Goal: Information Seeking & Learning: Find specific fact

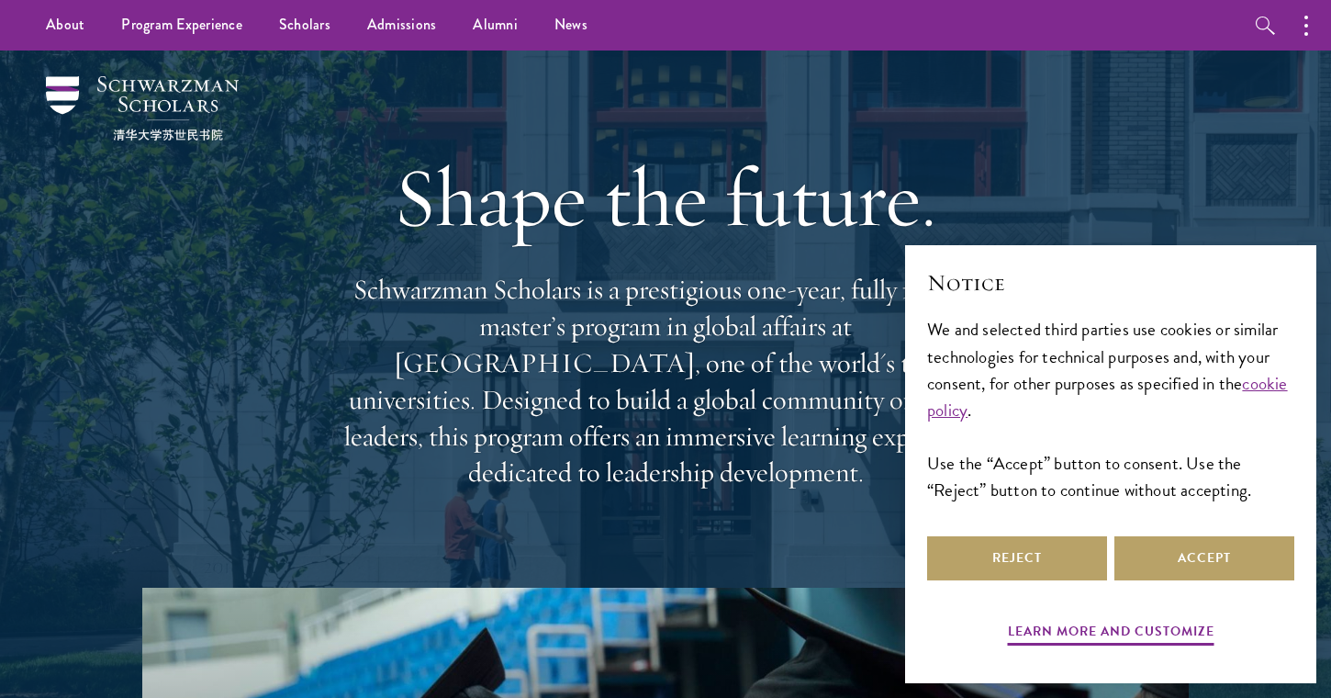
scroll to position [12, 0]
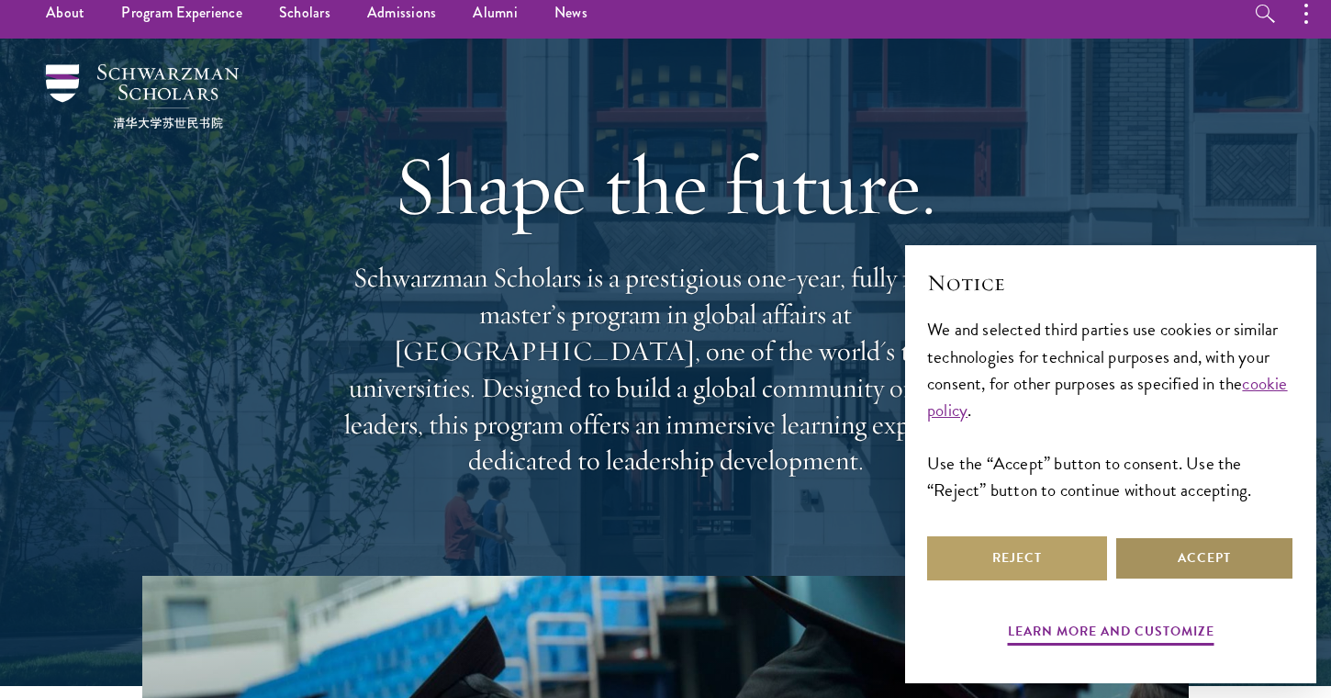
click at [1187, 547] on button "Accept" at bounding box center [1204, 558] width 180 height 44
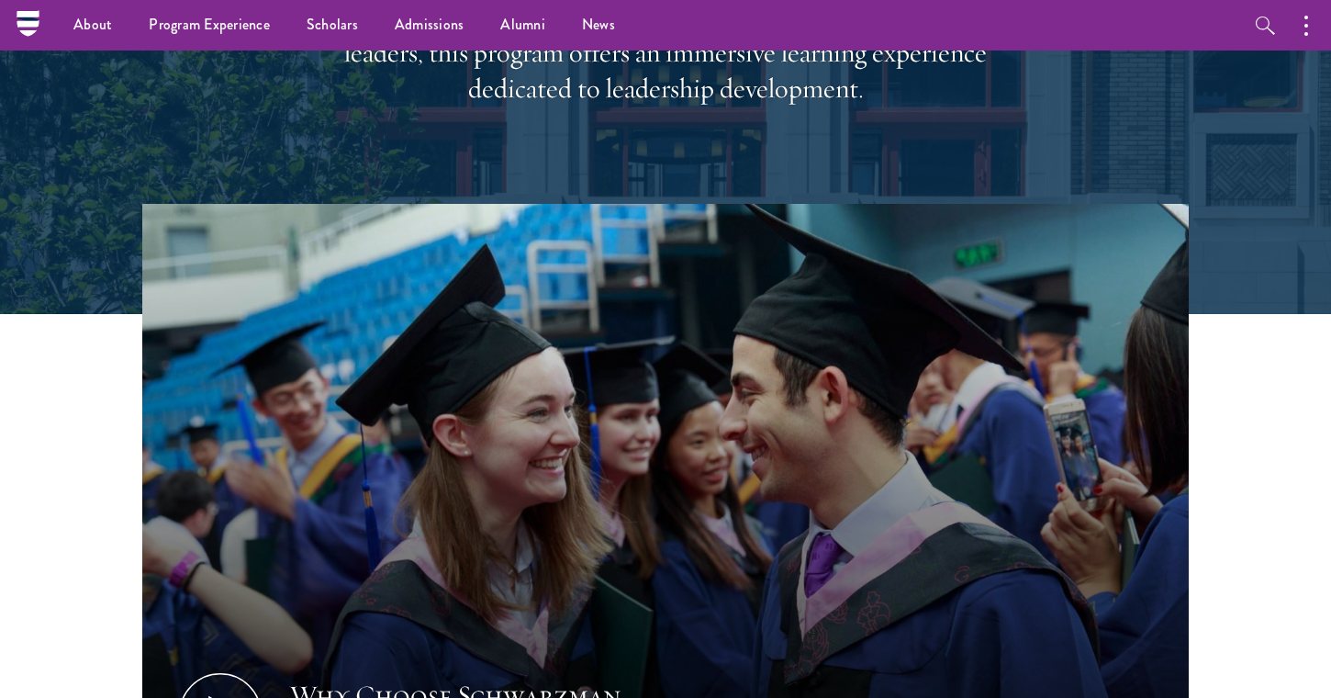
scroll to position [0, 0]
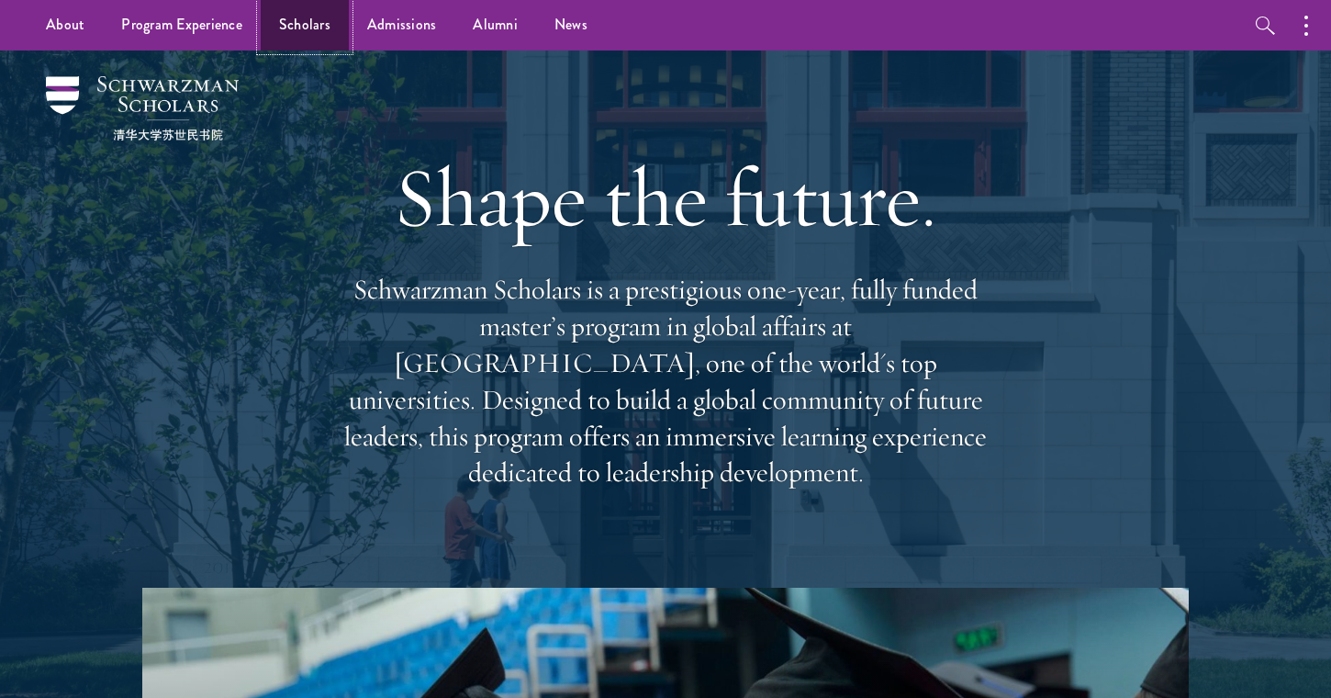
click at [282, 20] on link "Scholars" at bounding box center [305, 25] width 88 height 50
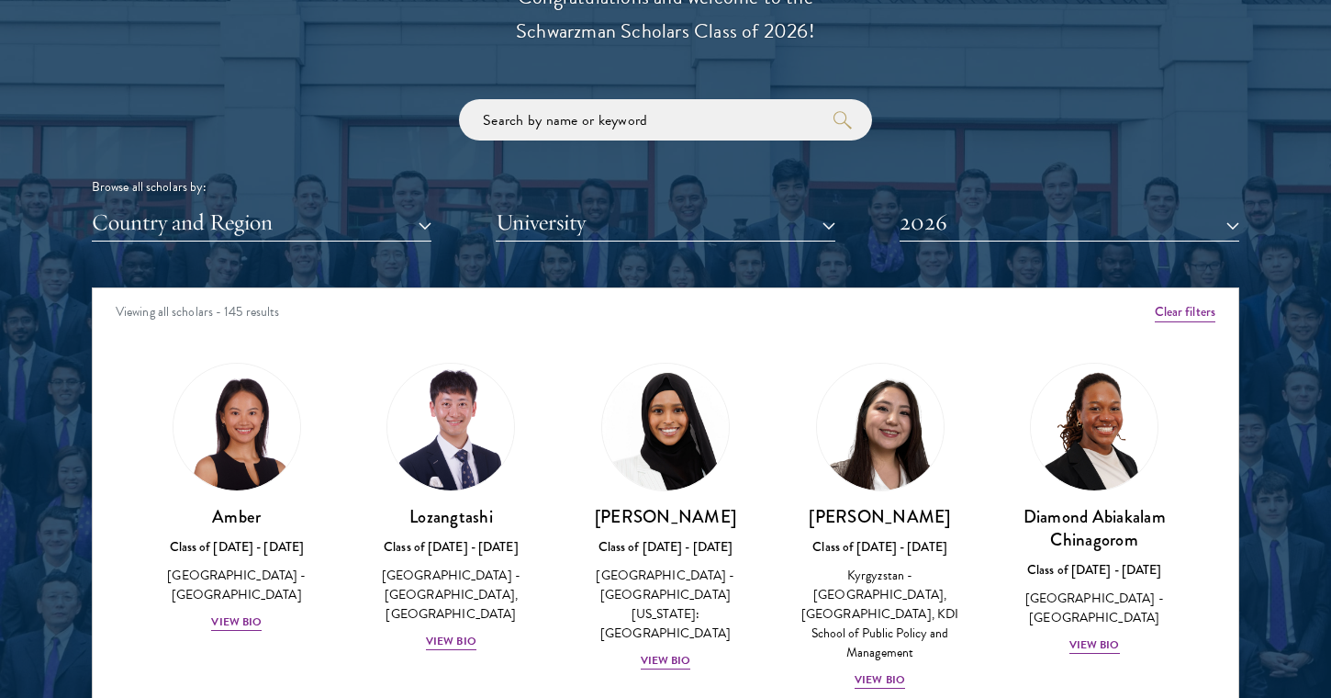
scroll to position [2162, 0]
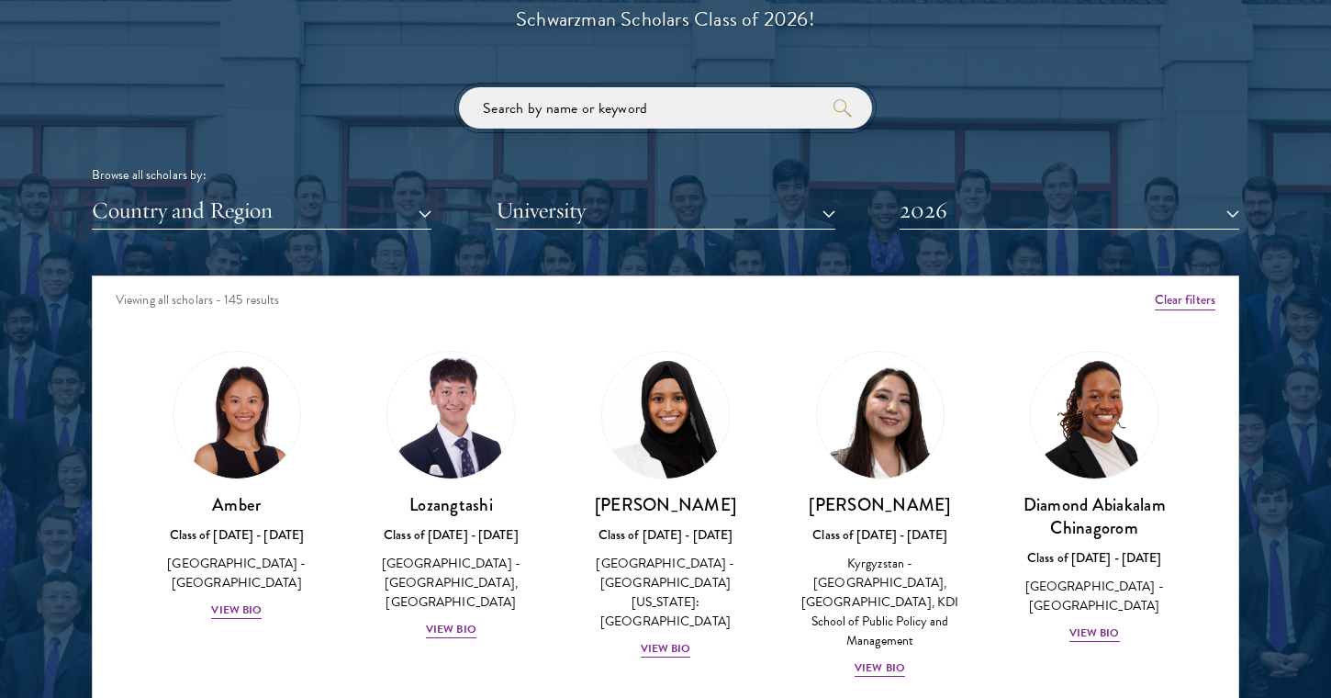
click at [585, 125] on input "search" at bounding box center [665, 107] width 413 height 41
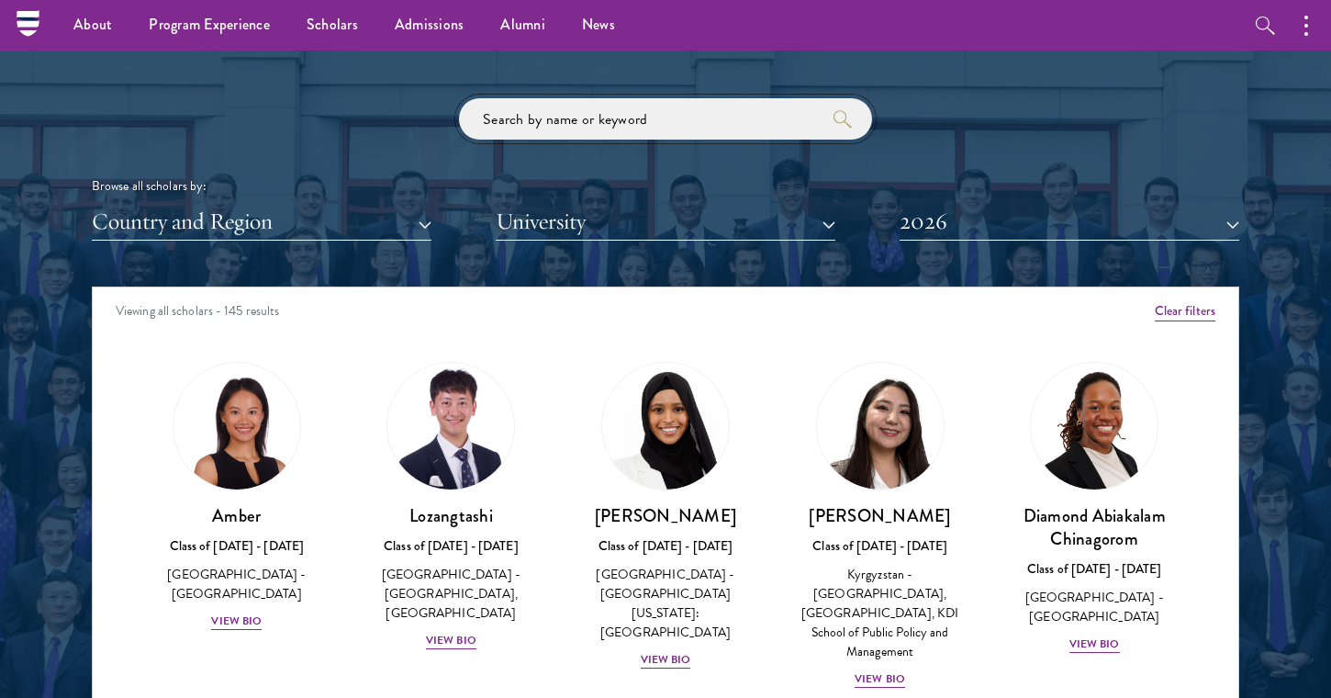
scroll to position [2139, 0]
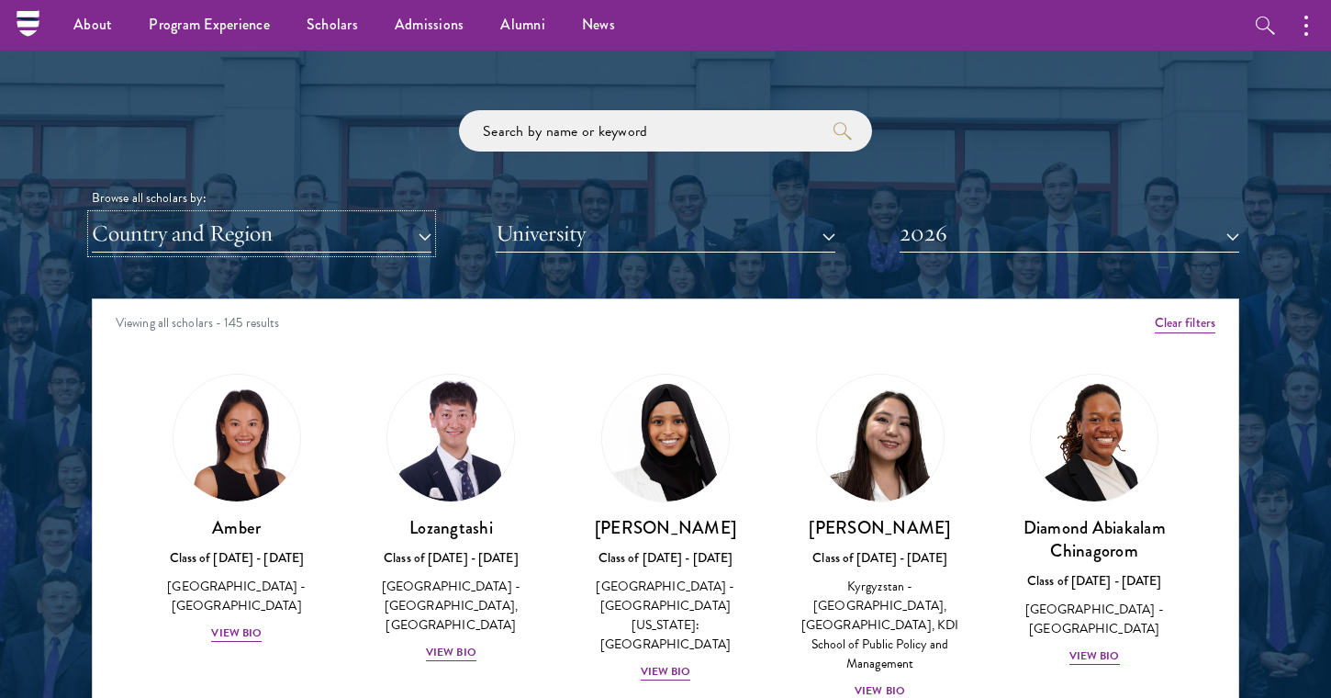
click at [136, 235] on button "Country and Region" at bounding box center [262, 234] width 340 height 38
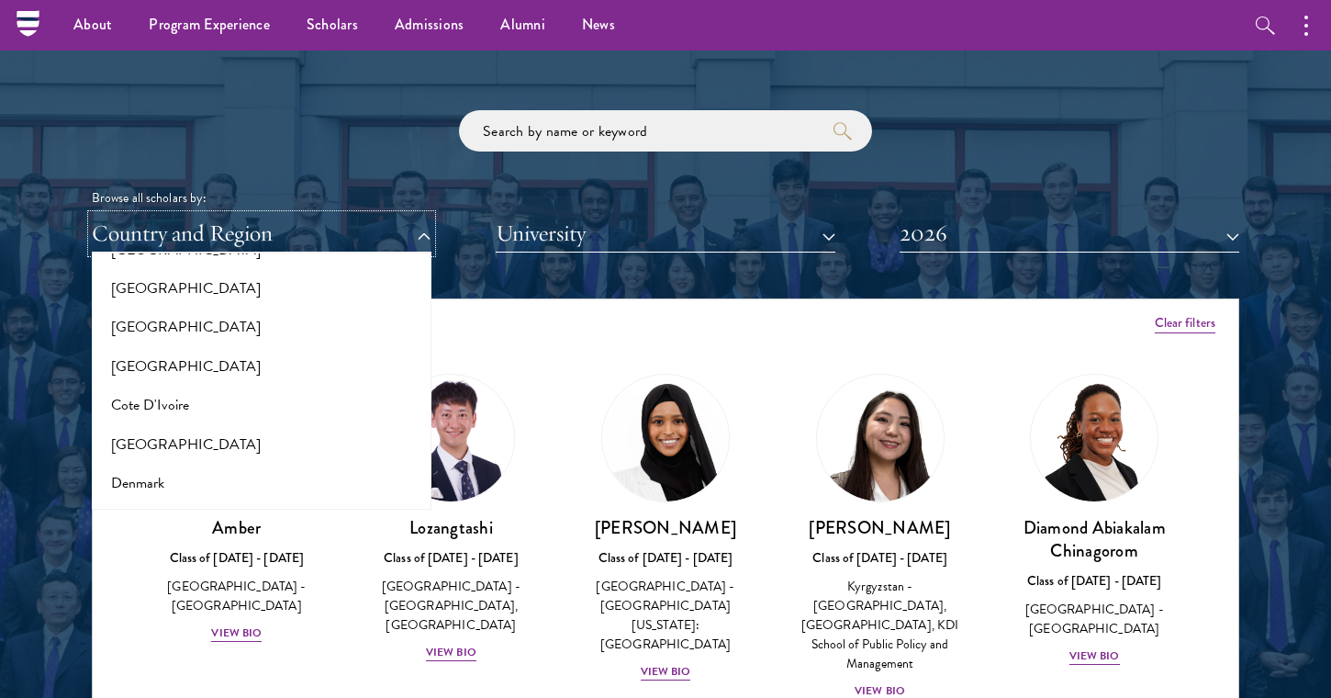
scroll to position [677, 0]
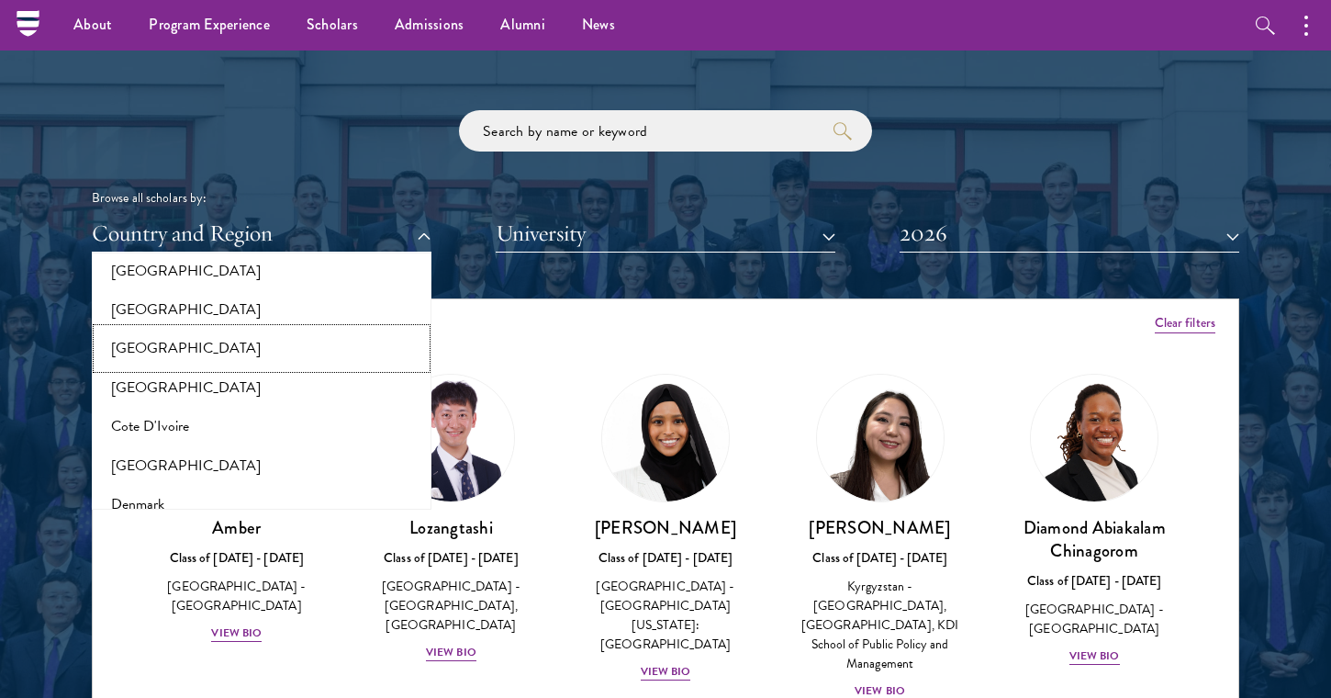
click at [143, 357] on button "[GEOGRAPHIC_DATA]" at bounding box center [261, 348] width 329 height 39
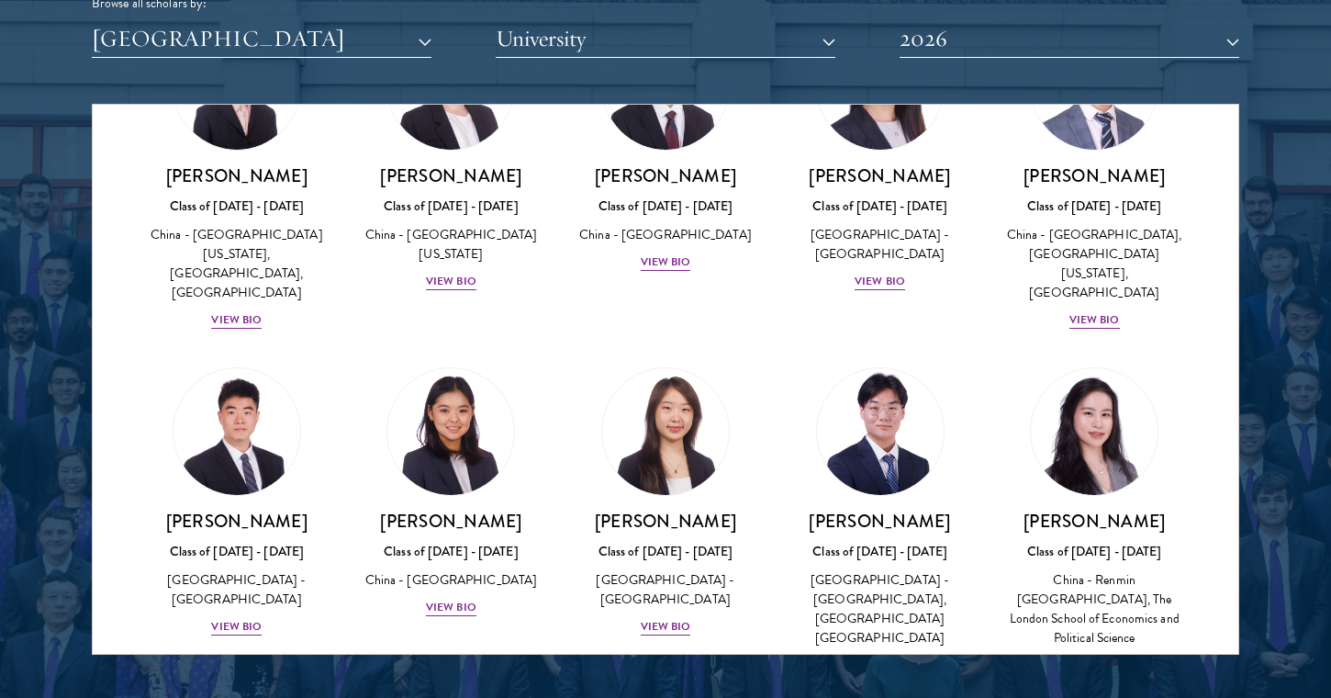
scroll to position [2357, 0]
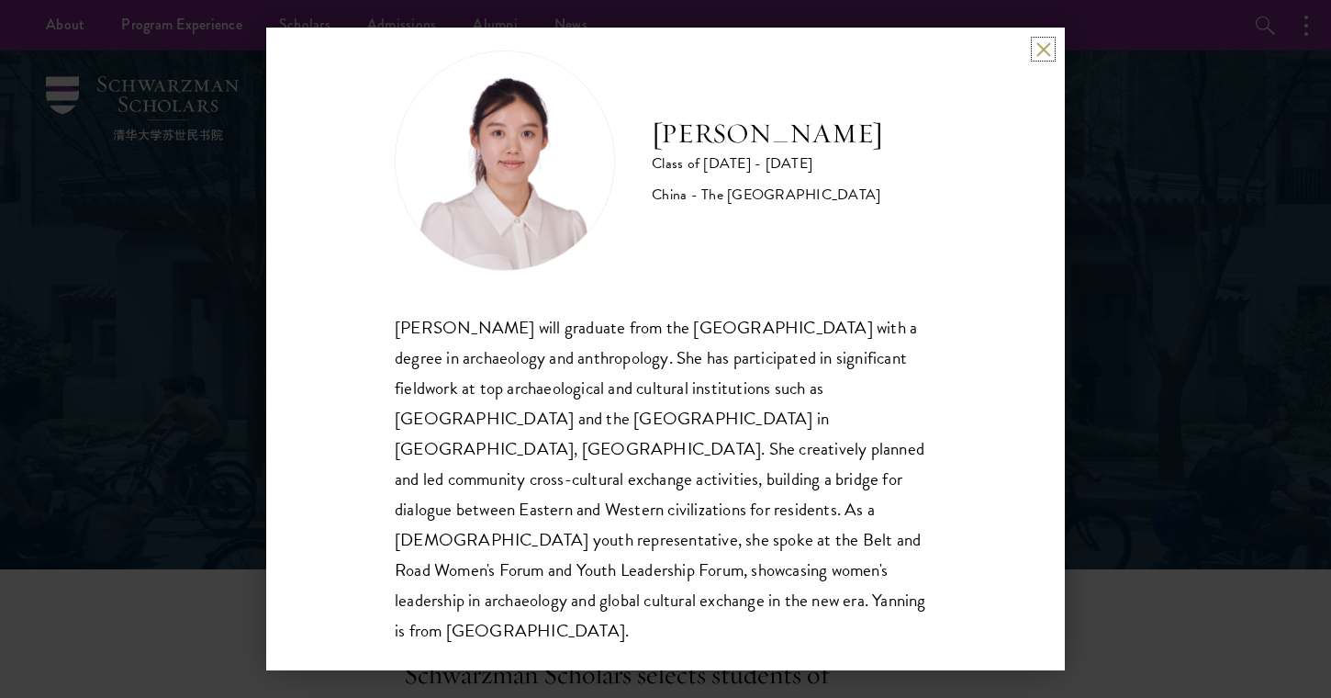
scroll to position [21, 0]
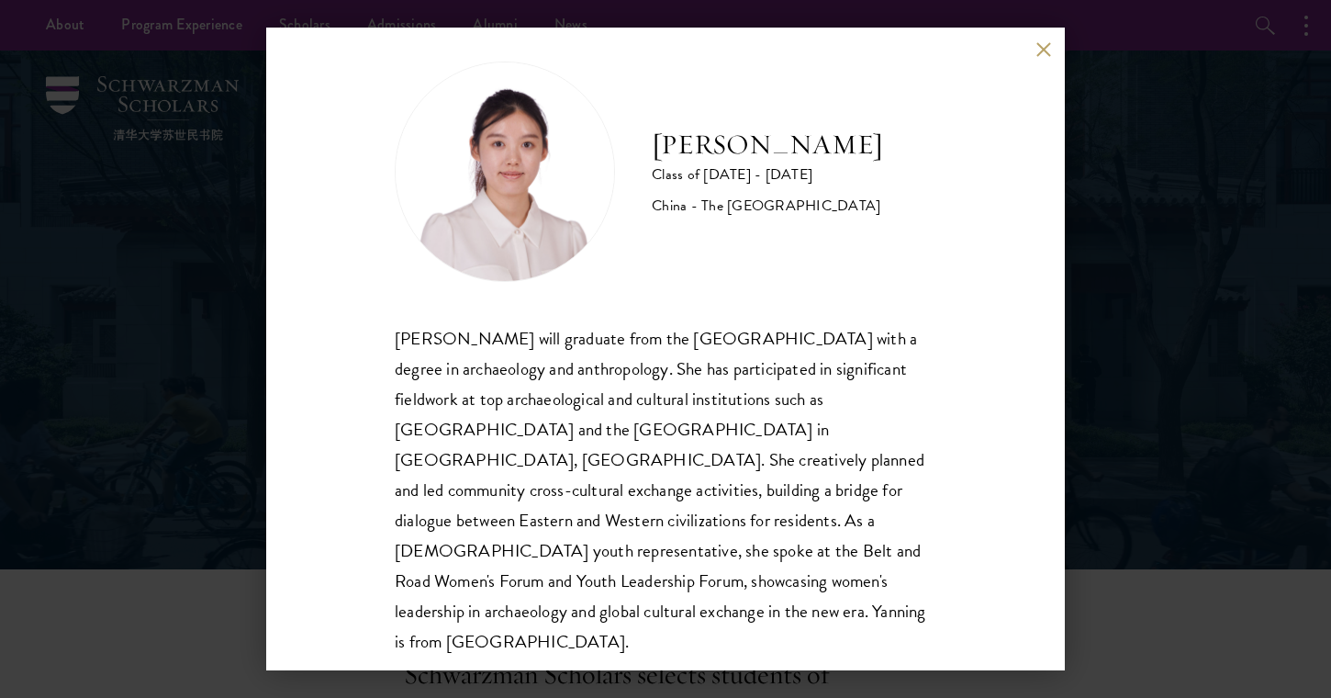
click at [1170, 295] on div "Yanning Liu Class of 2025 - 2026 China - The University of Manchester Yanning L…" at bounding box center [665, 349] width 1331 height 698
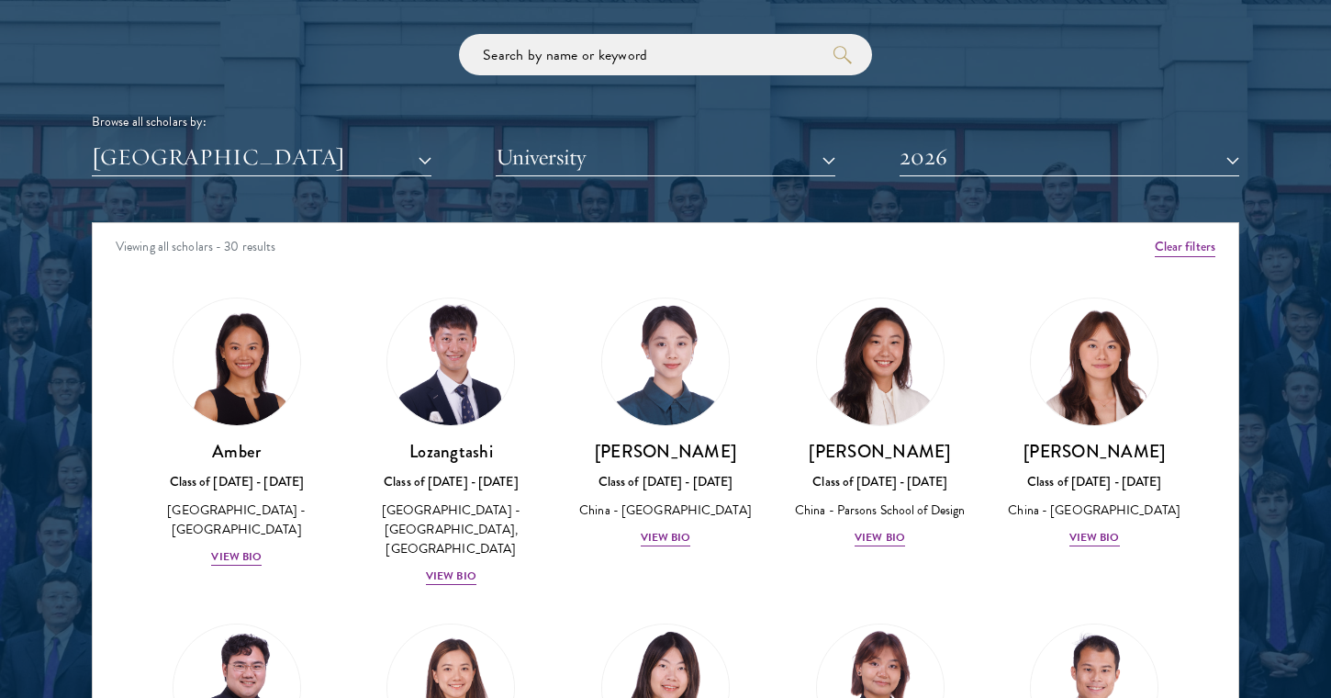
scroll to position [2306, 0]
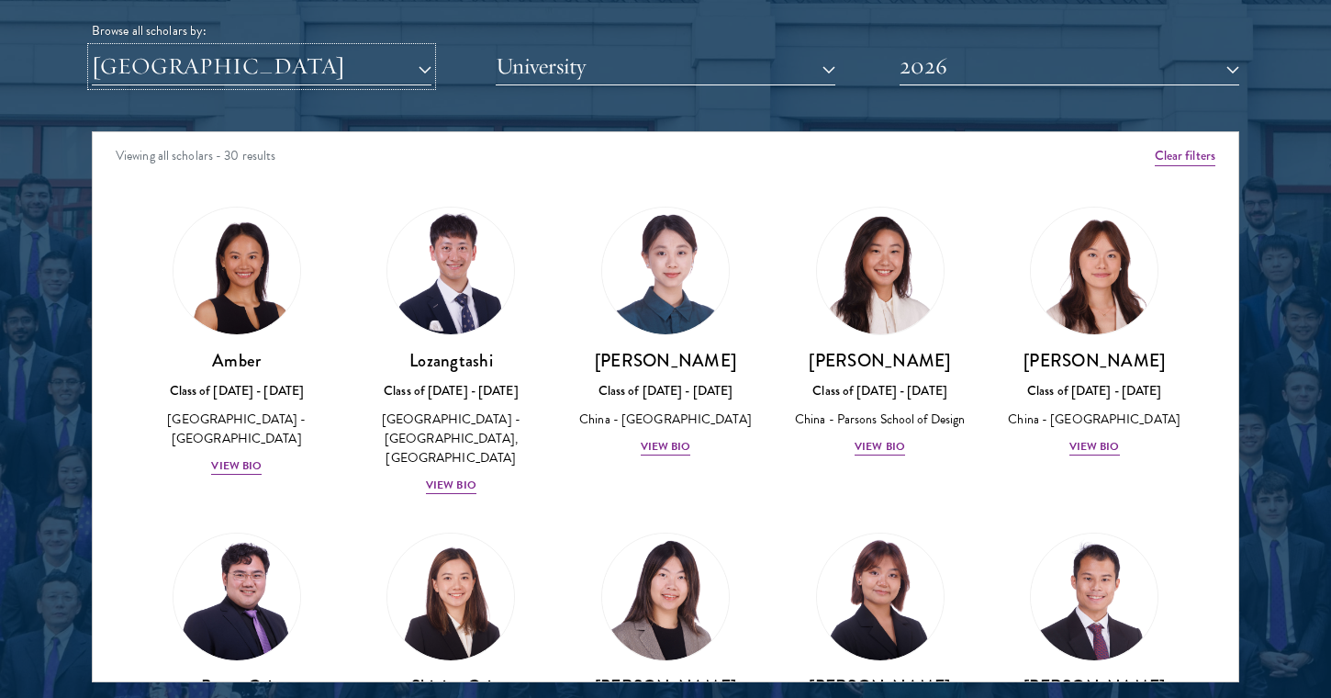
click at [428, 71] on button "[GEOGRAPHIC_DATA]" at bounding box center [262, 67] width 340 height 38
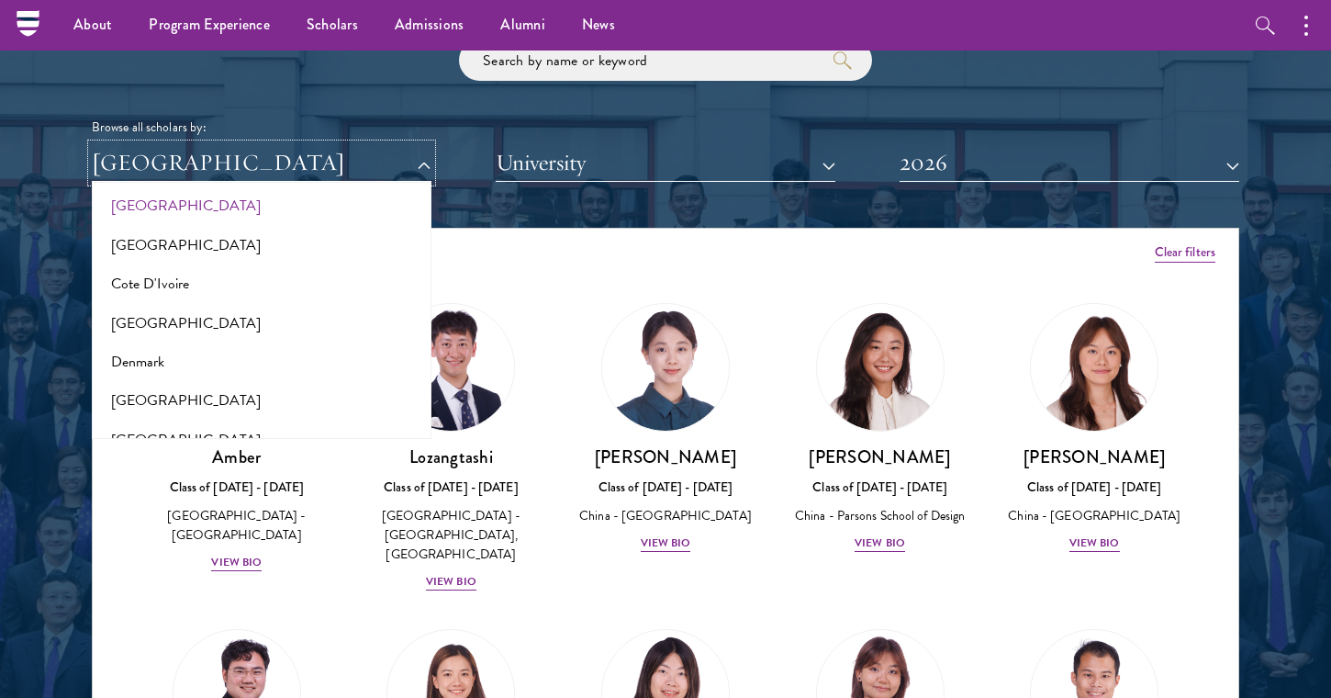
scroll to position [529, 0]
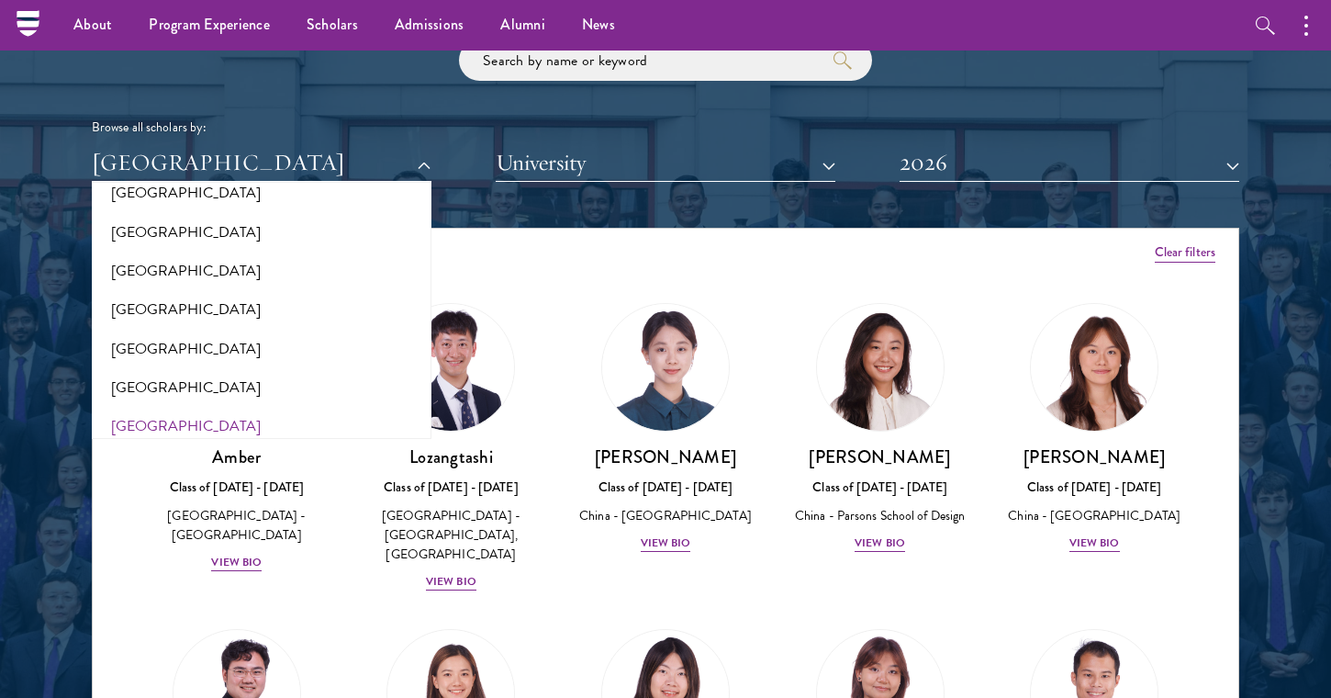
click at [554, 274] on div "Viewing all scholars - 30 results" at bounding box center [666, 254] width 1146 height 51
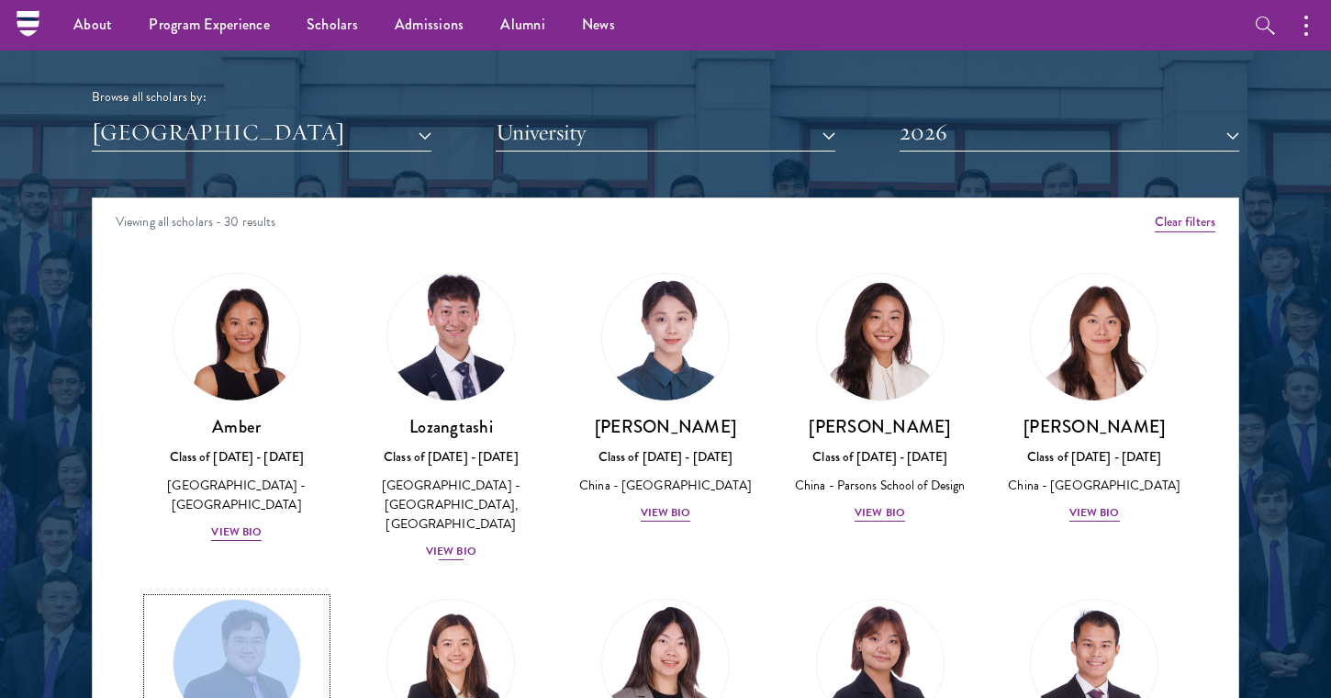
scroll to position [2228, 0]
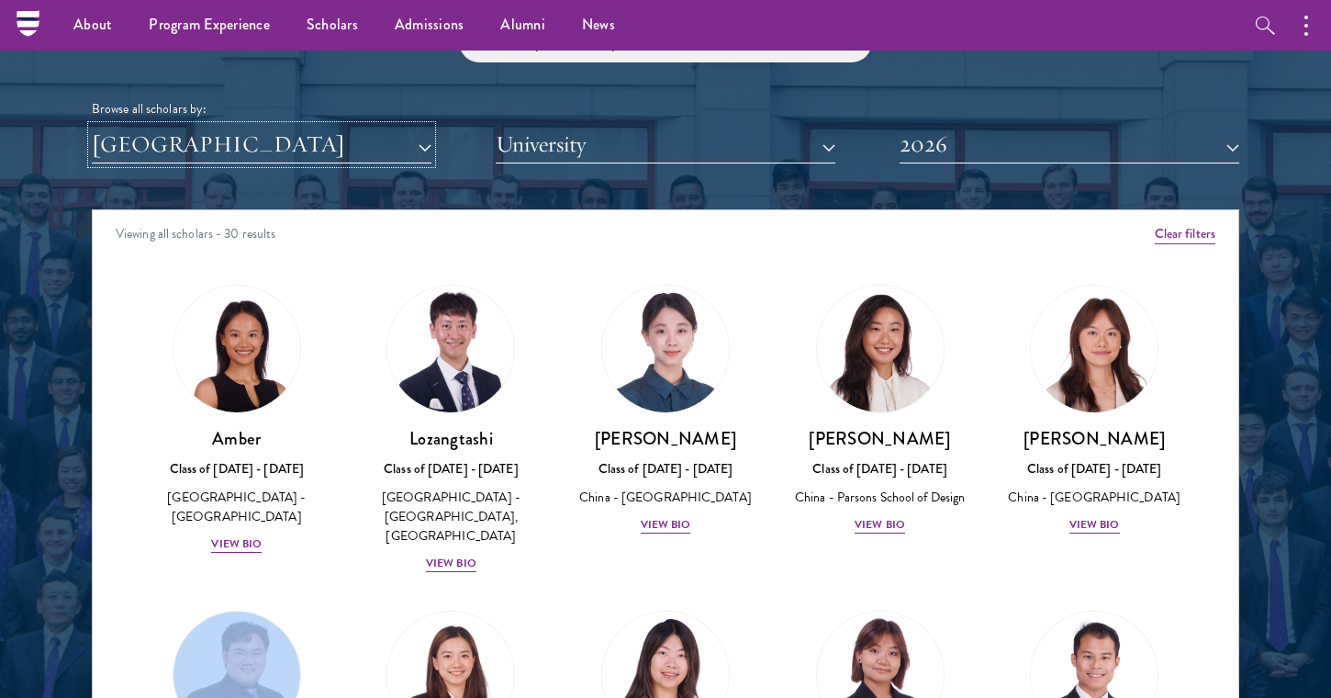
click at [402, 143] on button "[GEOGRAPHIC_DATA]" at bounding box center [262, 145] width 340 height 38
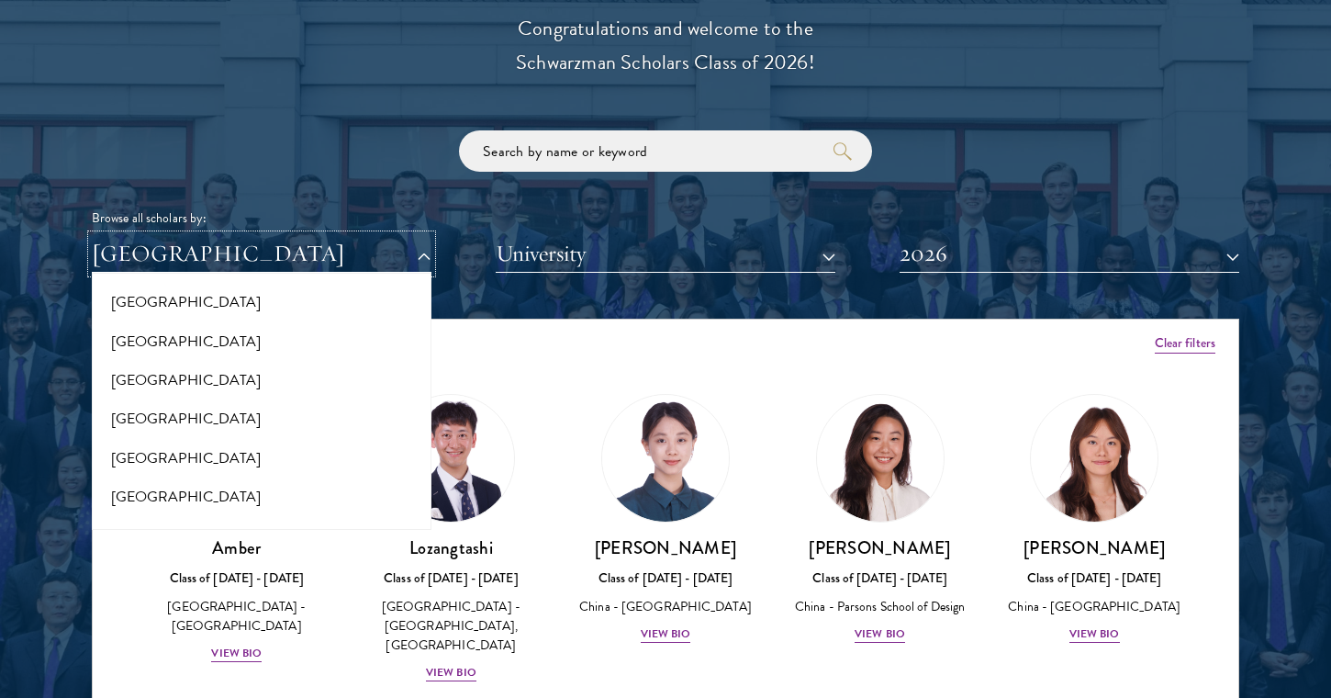
scroll to position [0, 0]
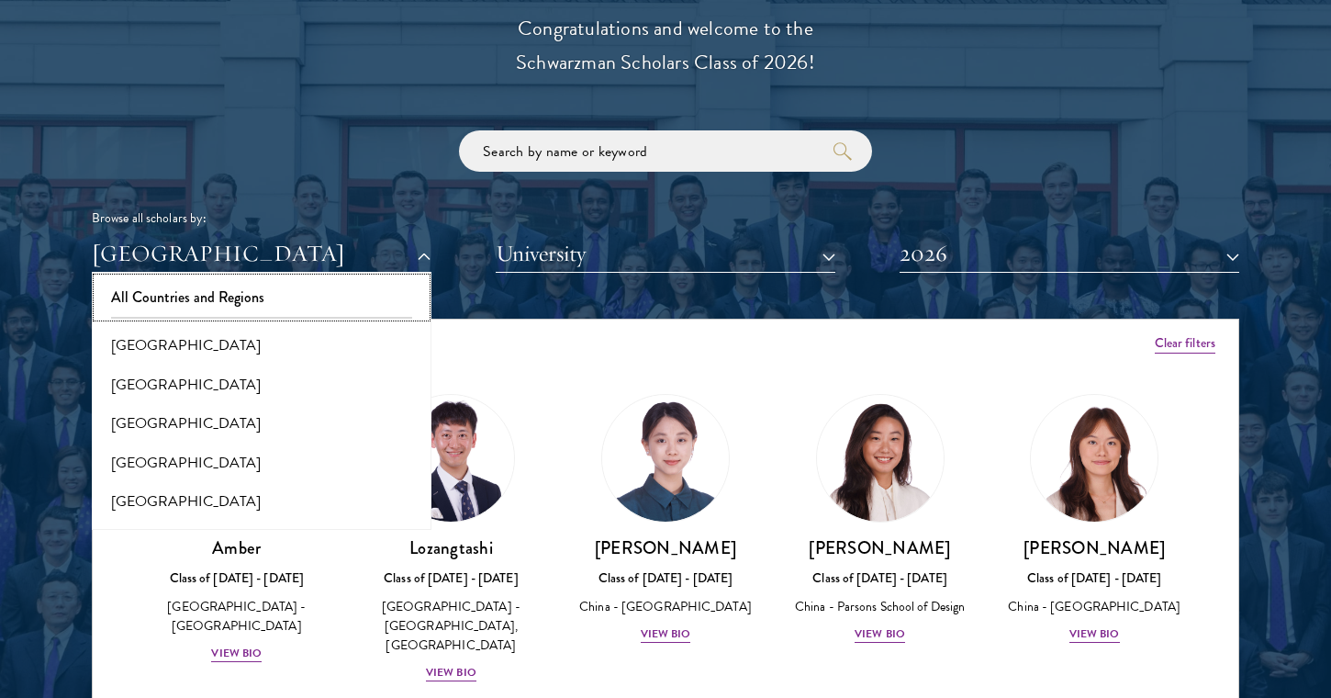
click at [227, 293] on button "All Countries and Regions" at bounding box center [261, 297] width 329 height 39
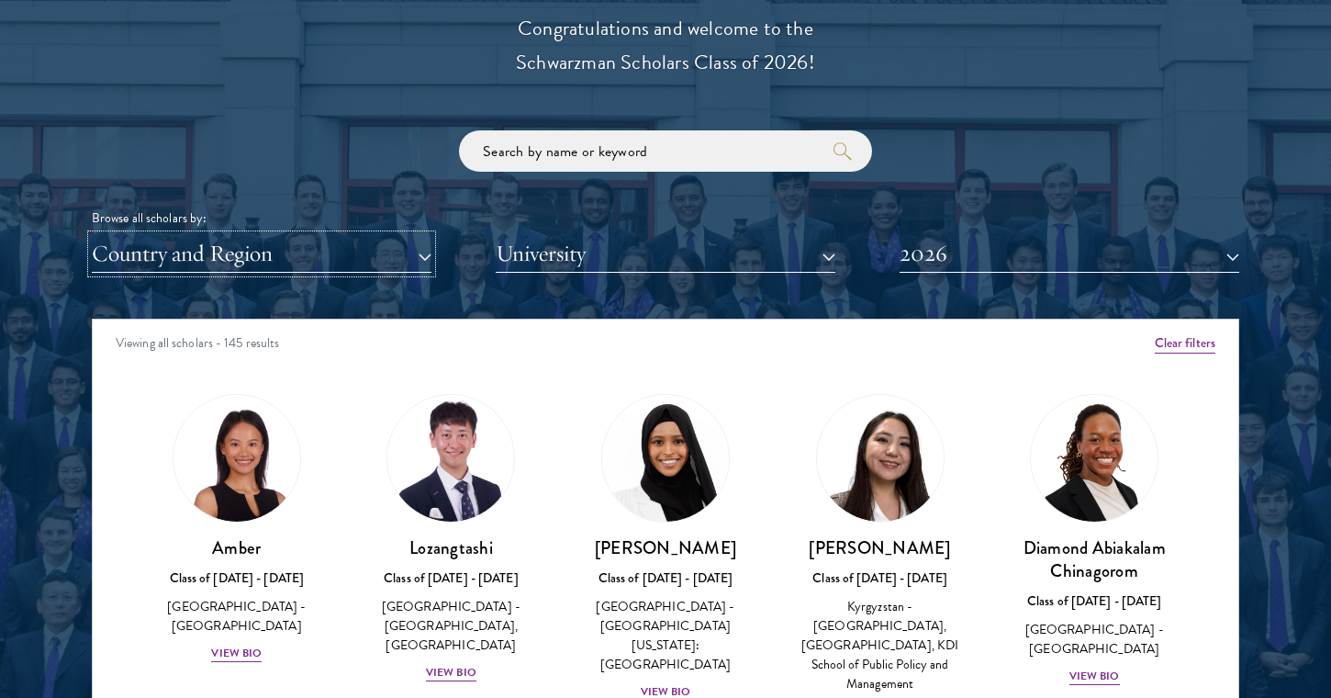
click at [430, 254] on button "Country and Region" at bounding box center [262, 254] width 340 height 38
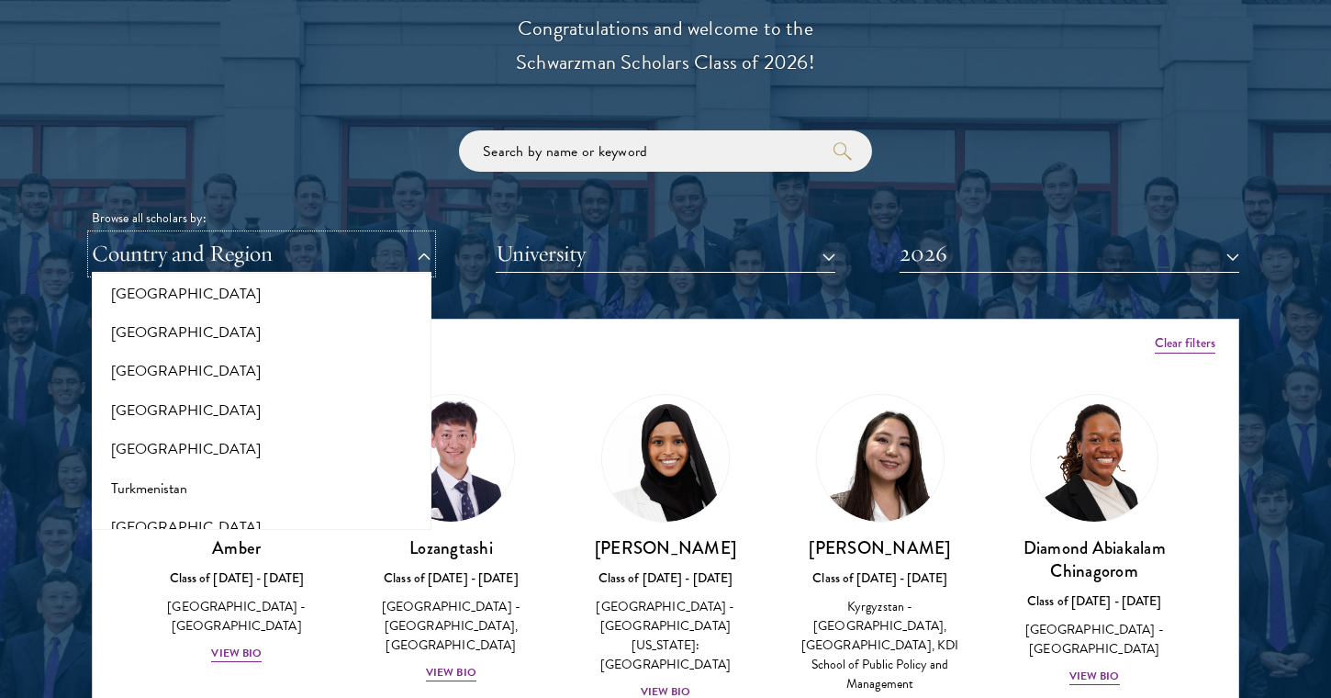
scroll to position [3591, 0]
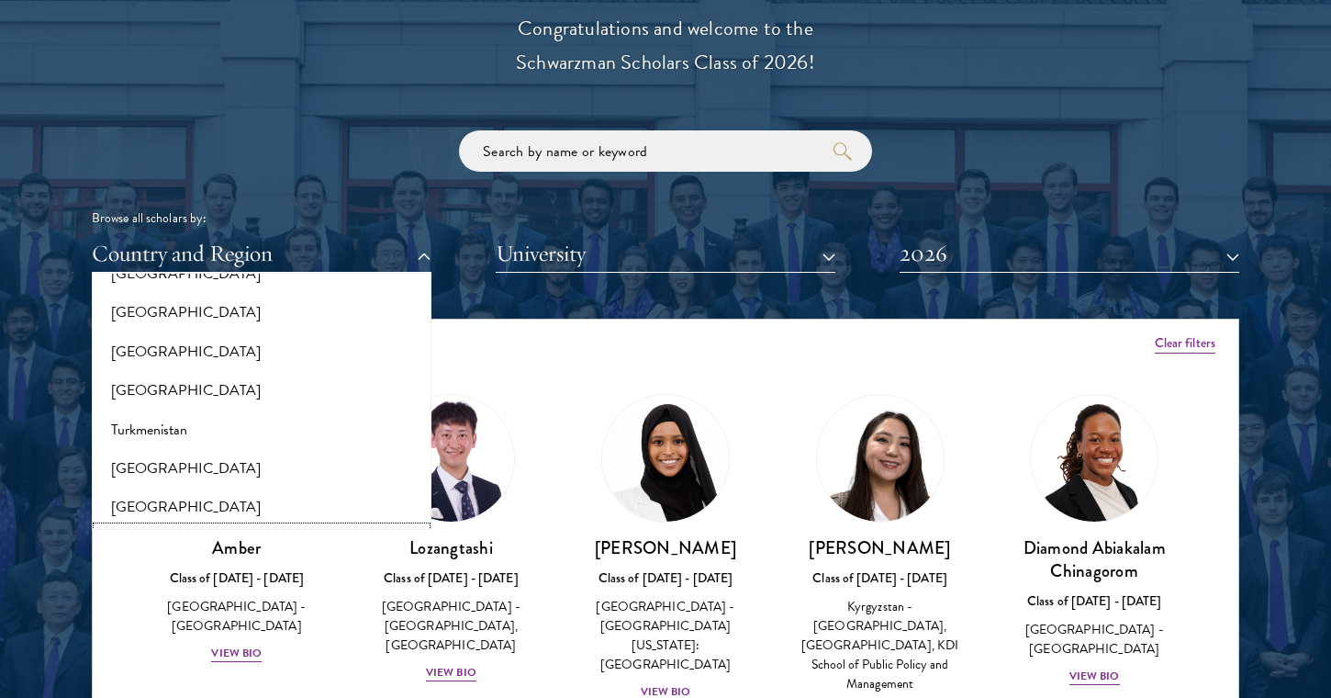
click at [203, 527] on button "[GEOGRAPHIC_DATA]" at bounding box center [261, 546] width 329 height 39
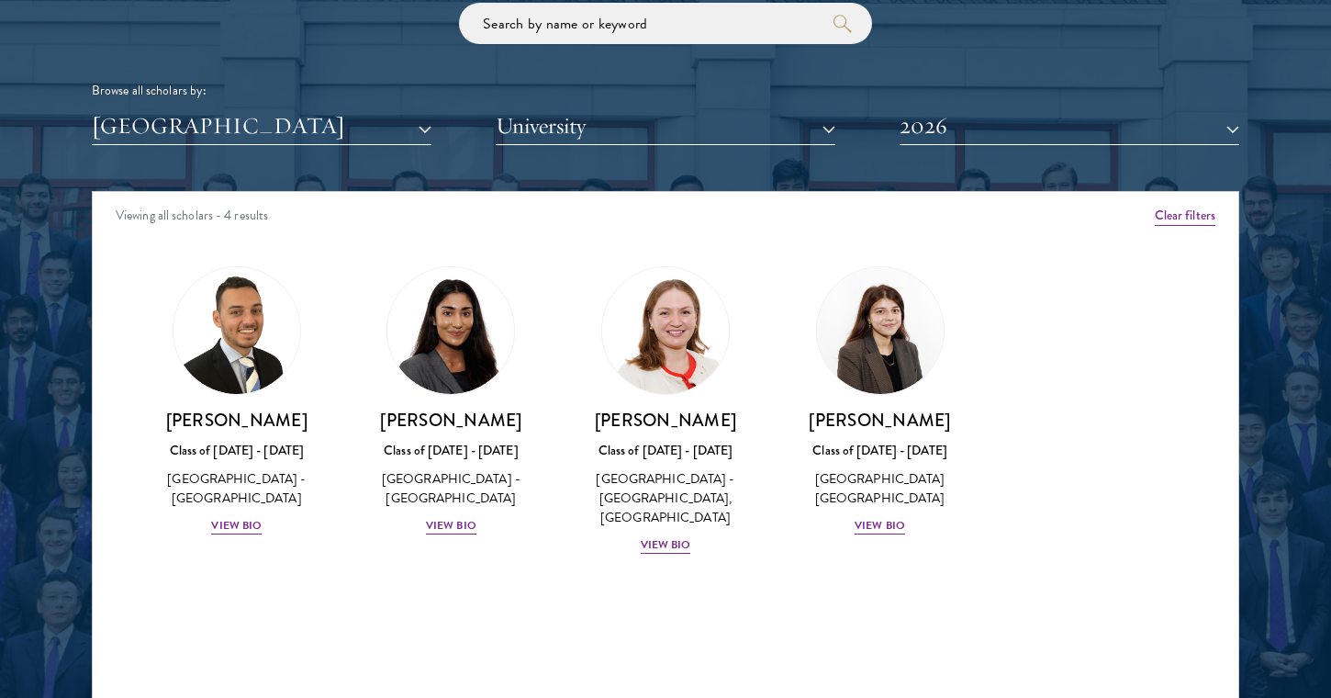
scroll to position [2270, 0]
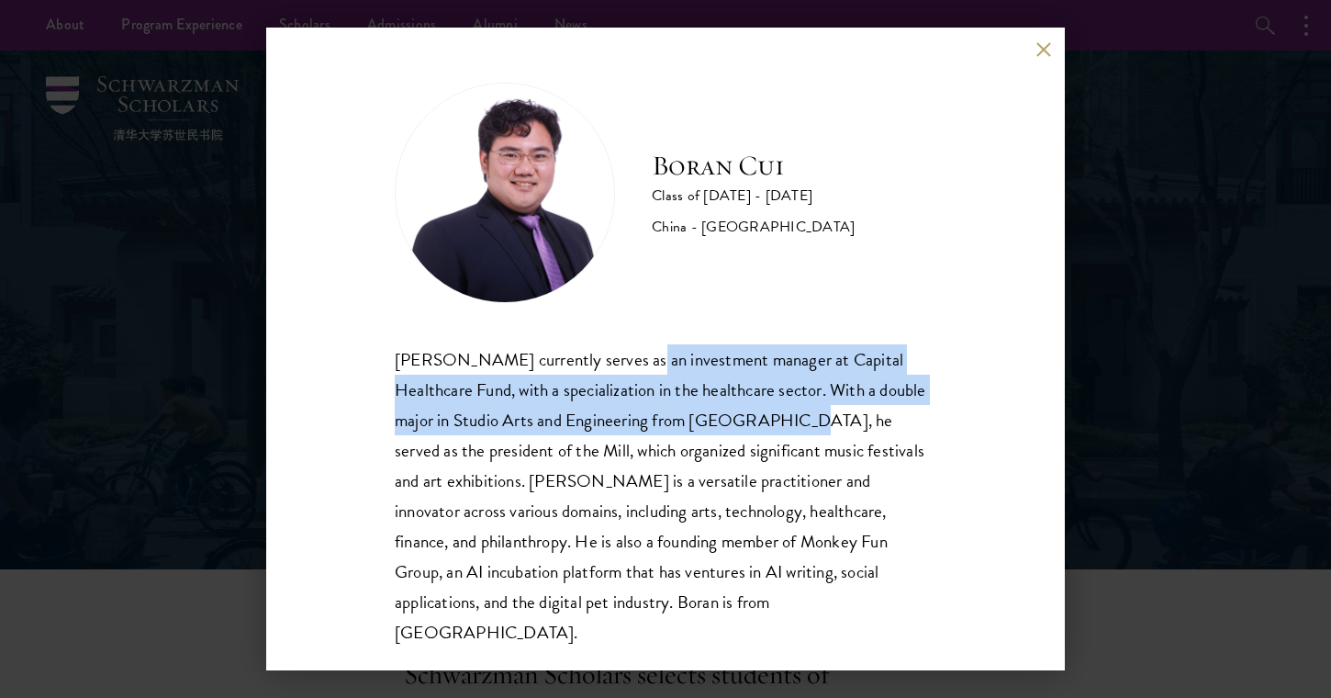
drag, startPoint x: 622, startPoint y: 364, endPoint x: 743, endPoint y: 413, distance: 130.1
click at [743, 413] on div "Boran Cui currently serves as an investment manager at Capital Healthcare Fund,…" at bounding box center [666, 495] width 542 height 303
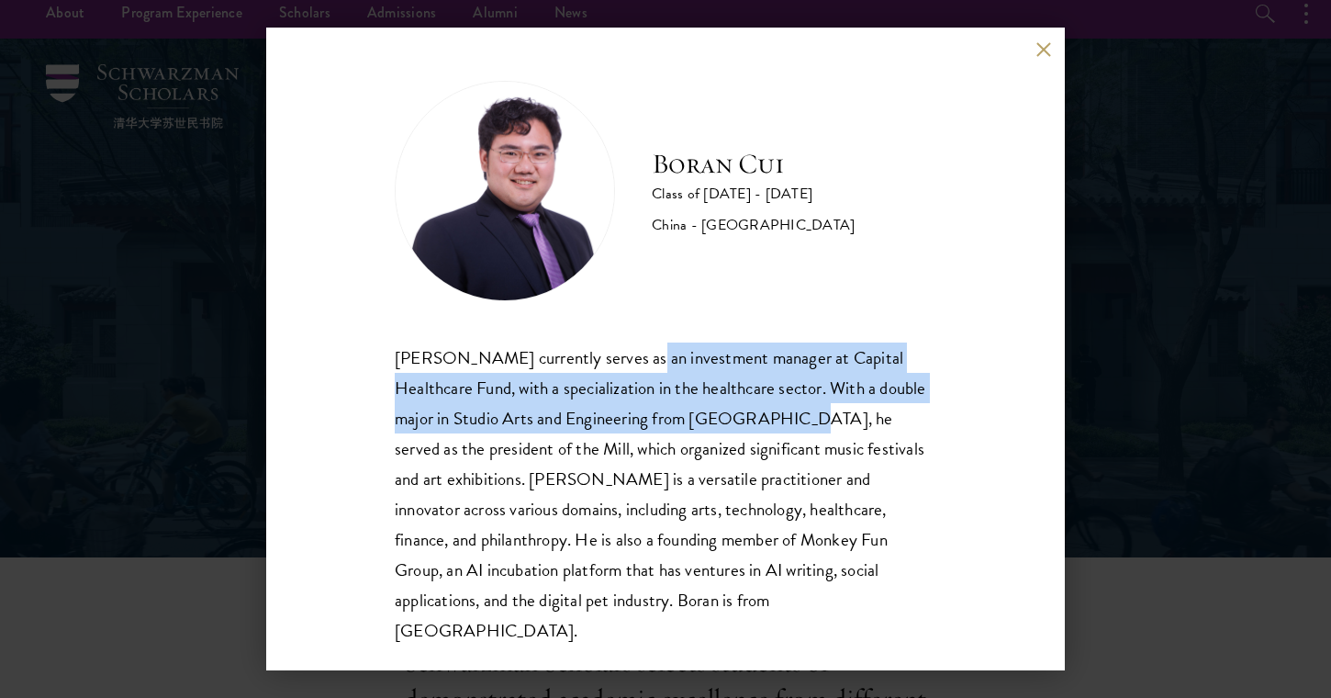
scroll to position [24, 0]
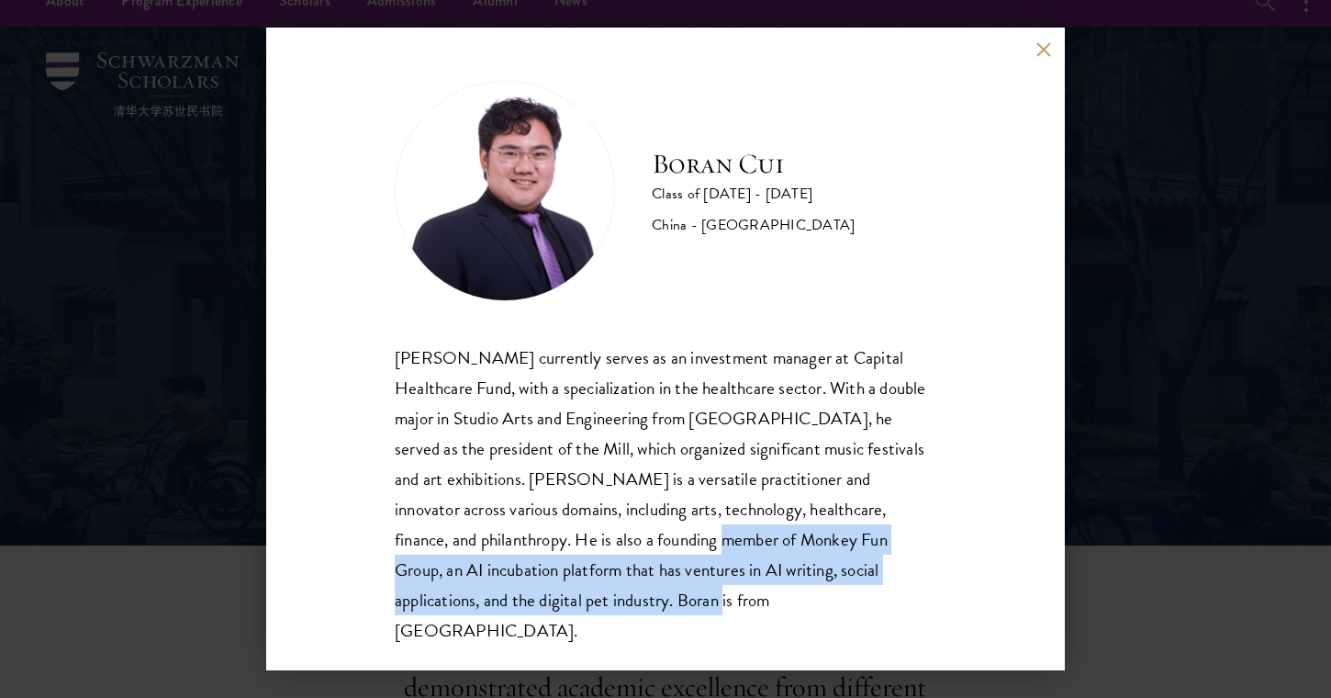
drag, startPoint x: 592, startPoint y: 528, endPoint x: 734, endPoint y: 623, distance: 171.4
click at [734, 623] on div "Boran Cui Class of 2025 - 2026 China - Trinity College Boran Cui currently serv…" at bounding box center [665, 349] width 799 height 643
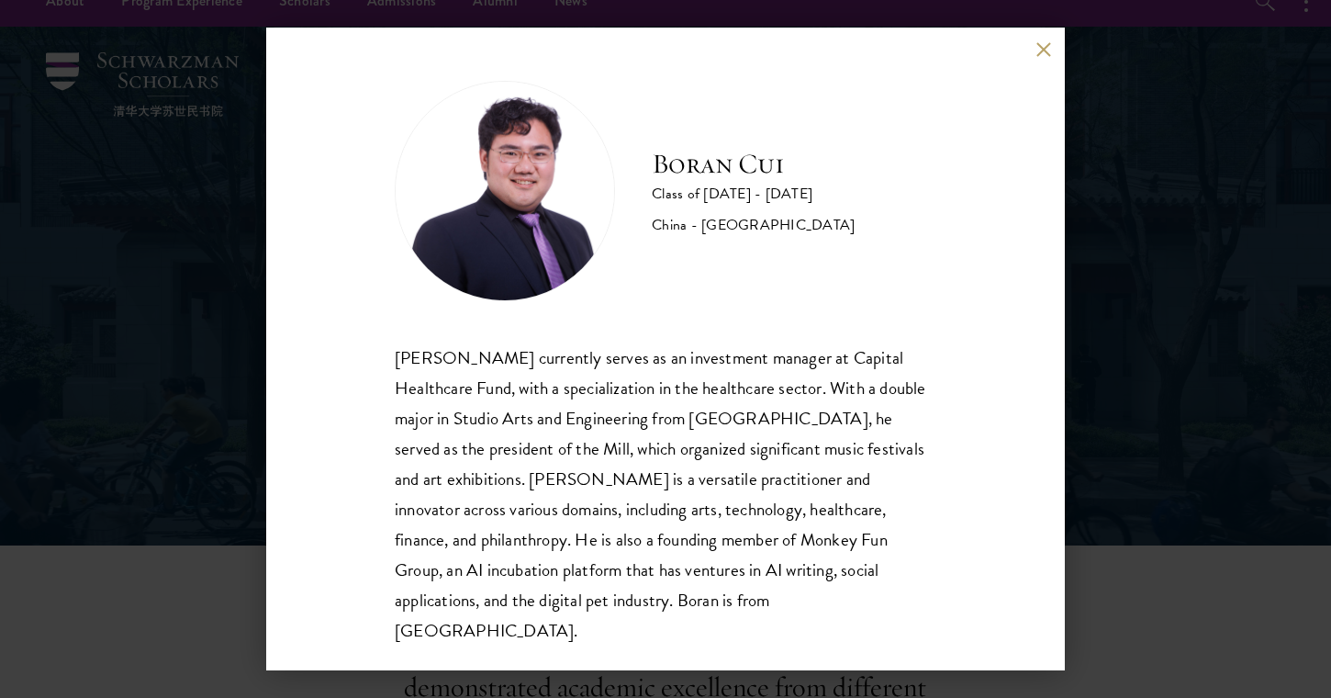
click at [1164, 372] on div "Boran Cui Class of 2025 - 2026 China - Trinity College Boran Cui currently serv…" at bounding box center [665, 349] width 1331 height 698
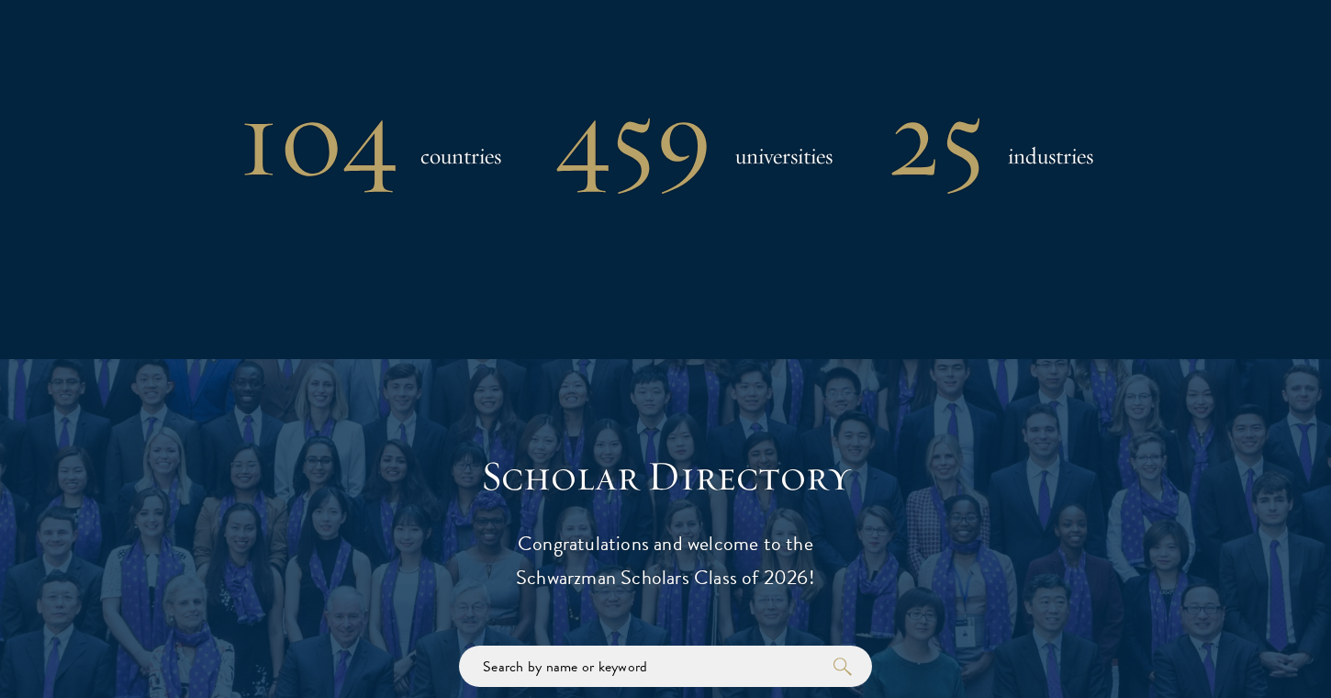
scroll to position [1805, 0]
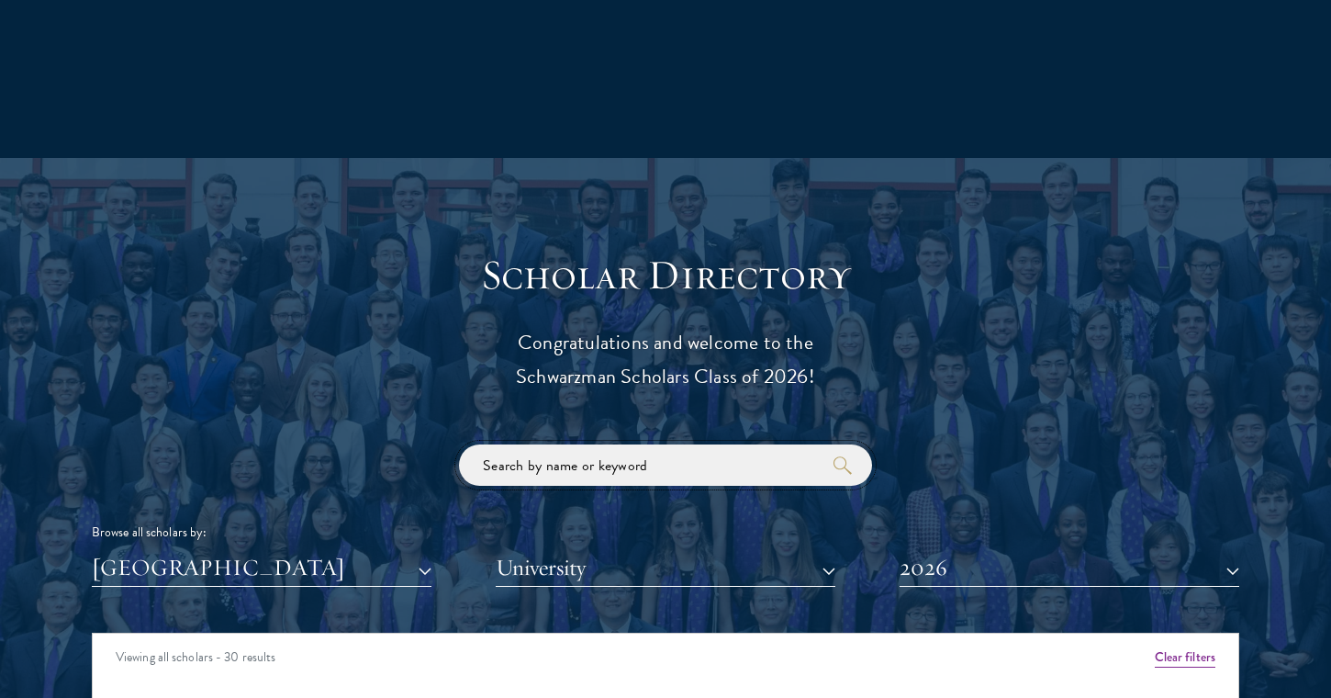
click at [610, 458] on input "search" at bounding box center [665, 464] width 413 height 41
click at [428, 575] on button "[GEOGRAPHIC_DATA]" at bounding box center [262, 568] width 340 height 38
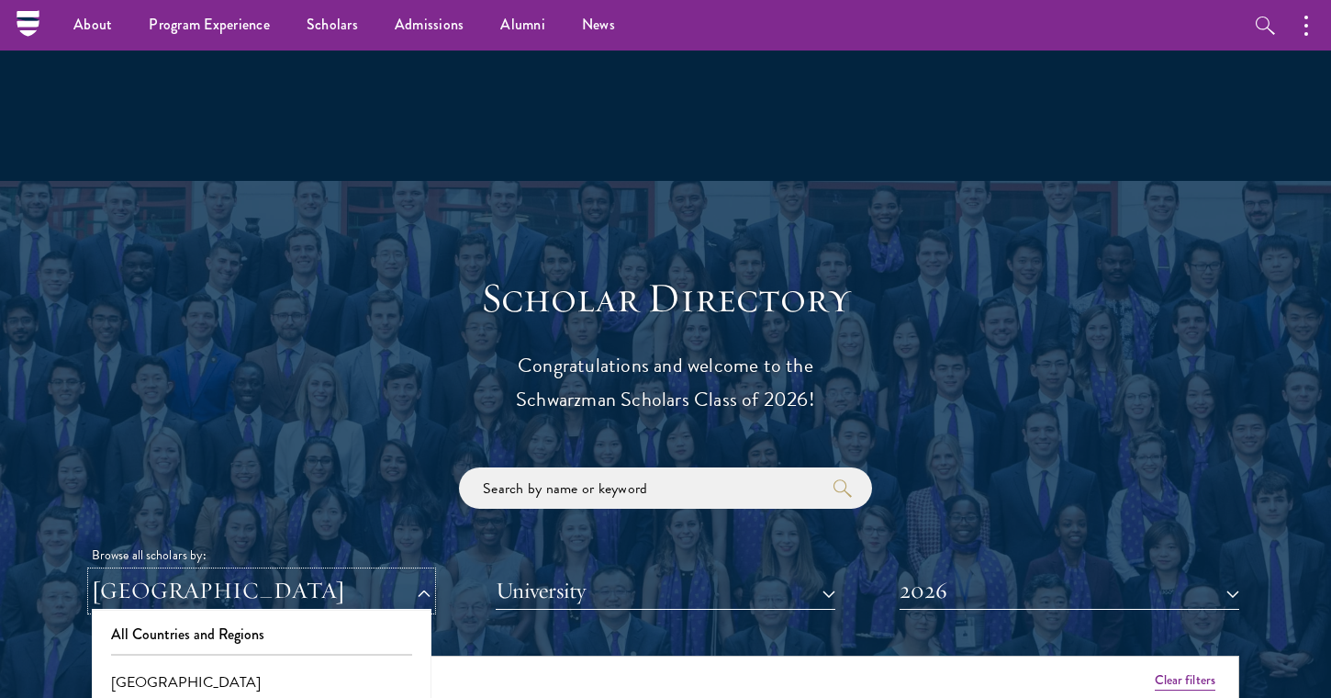
scroll to position [1758, 0]
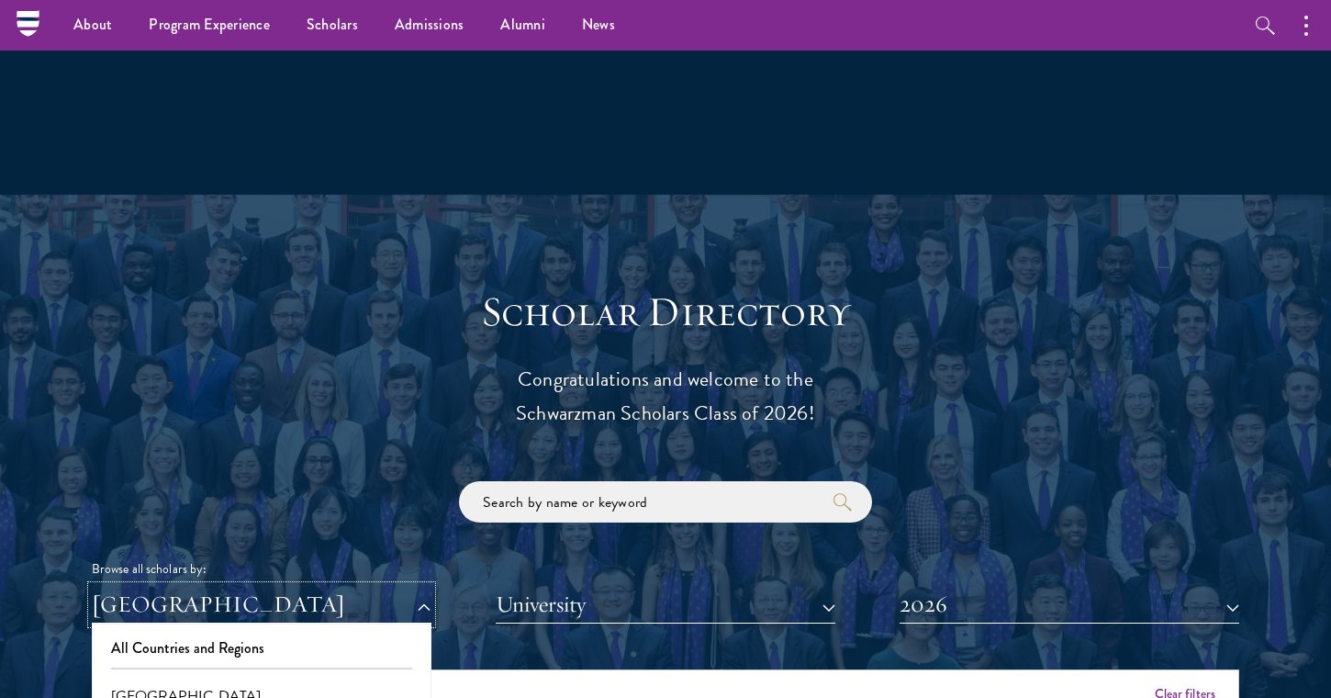
click at [337, 610] on button "[GEOGRAPHIC_DATA]" at bounding box center [262, 605] width 340 height 38
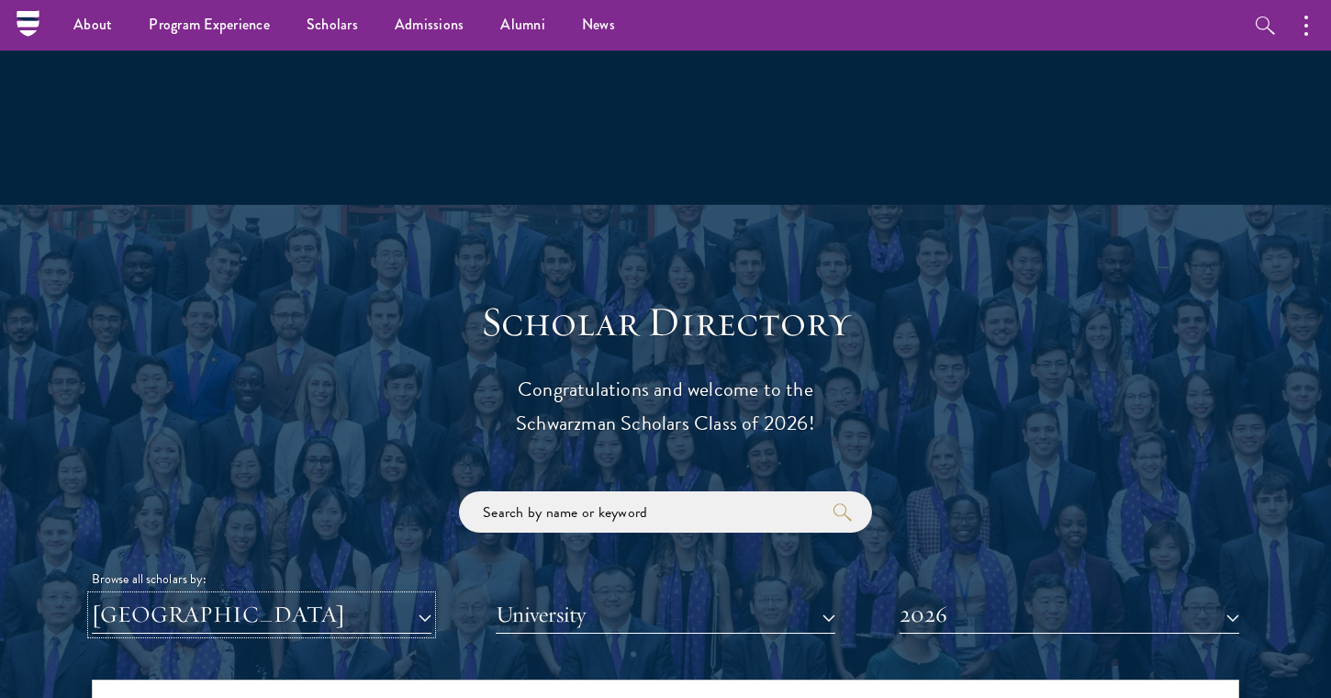
click at [403, 608] on button "[GEOGRAPHIC_DATA]" at bounding box center [262, 615] width 340 height 38
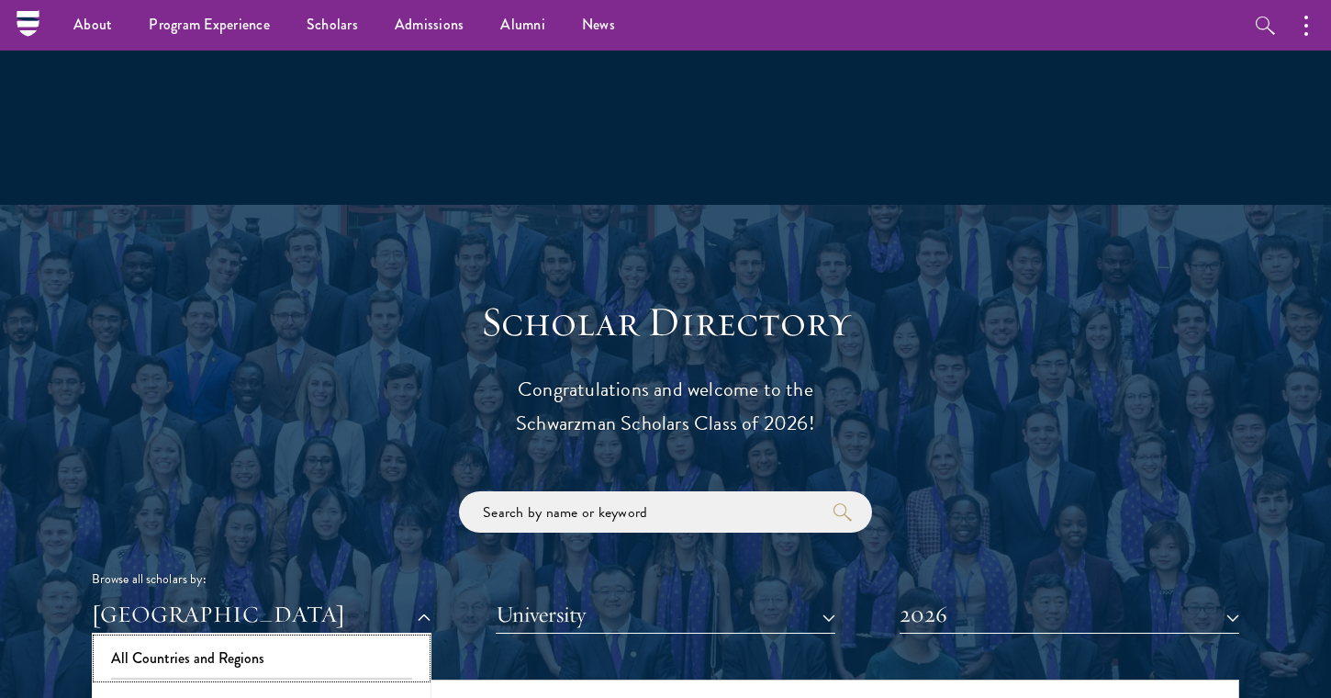
click at [327, 650] on button "All Countries and Regions" at bounding box center [261, 658] width 329 height 39
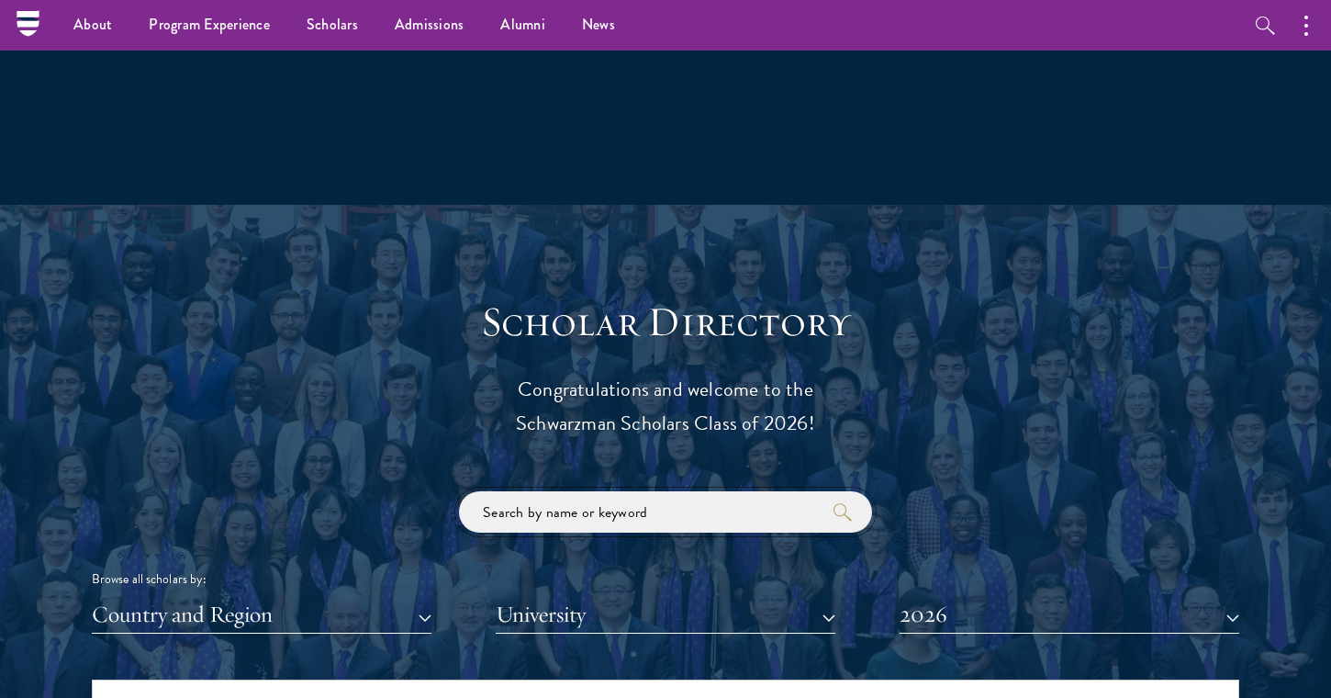
click at [554, 517] on input "search" at bounding box center [665, 511] width 413 height 41
click button "submit" at bounding box center [0, 0] width 0 height 0
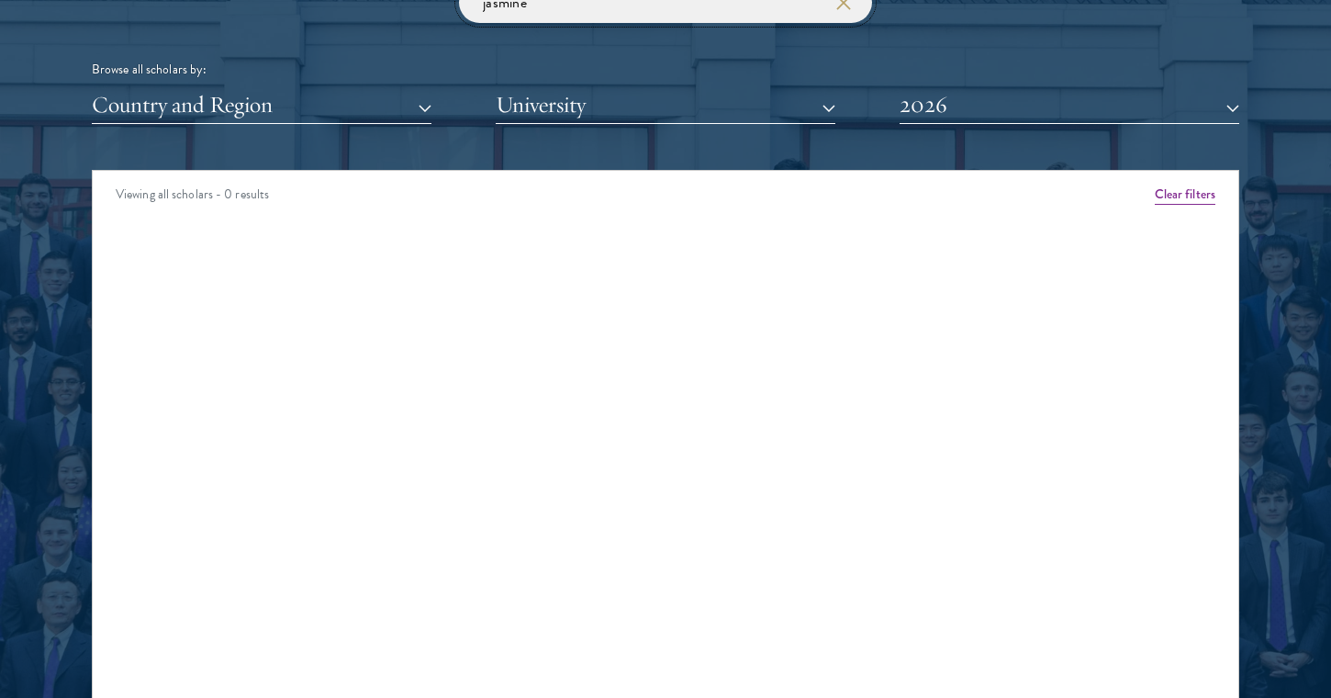
scroll to position [2073, 0]
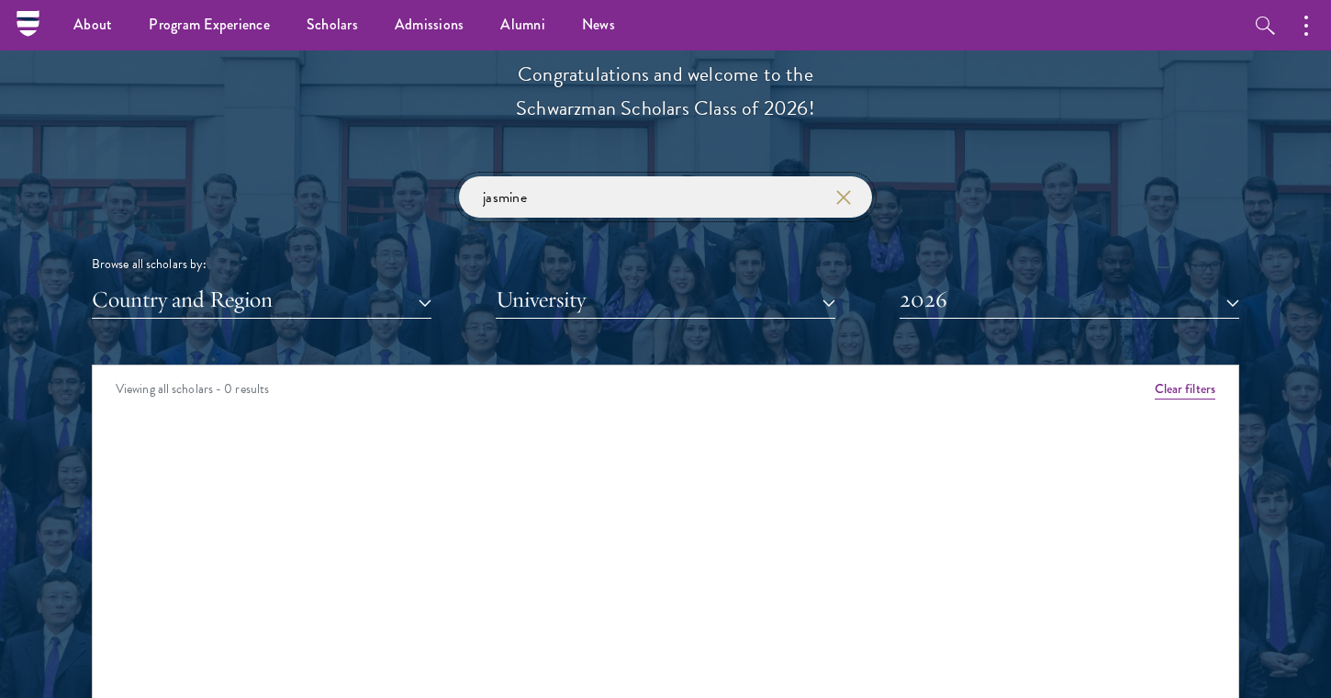
drag, startPoint x: 503, startPoint y: 196, endPoint x: 435, endPoint y: 192, distance: 68.1
click at [435, 192] on div "jasmine Browse all scholars by: Country and Region All Countries and Regions Af…" at bounding box center [666, 247] width 1148 height 142
click button "submit" at bounding box center [0, 0] width 0 height 0
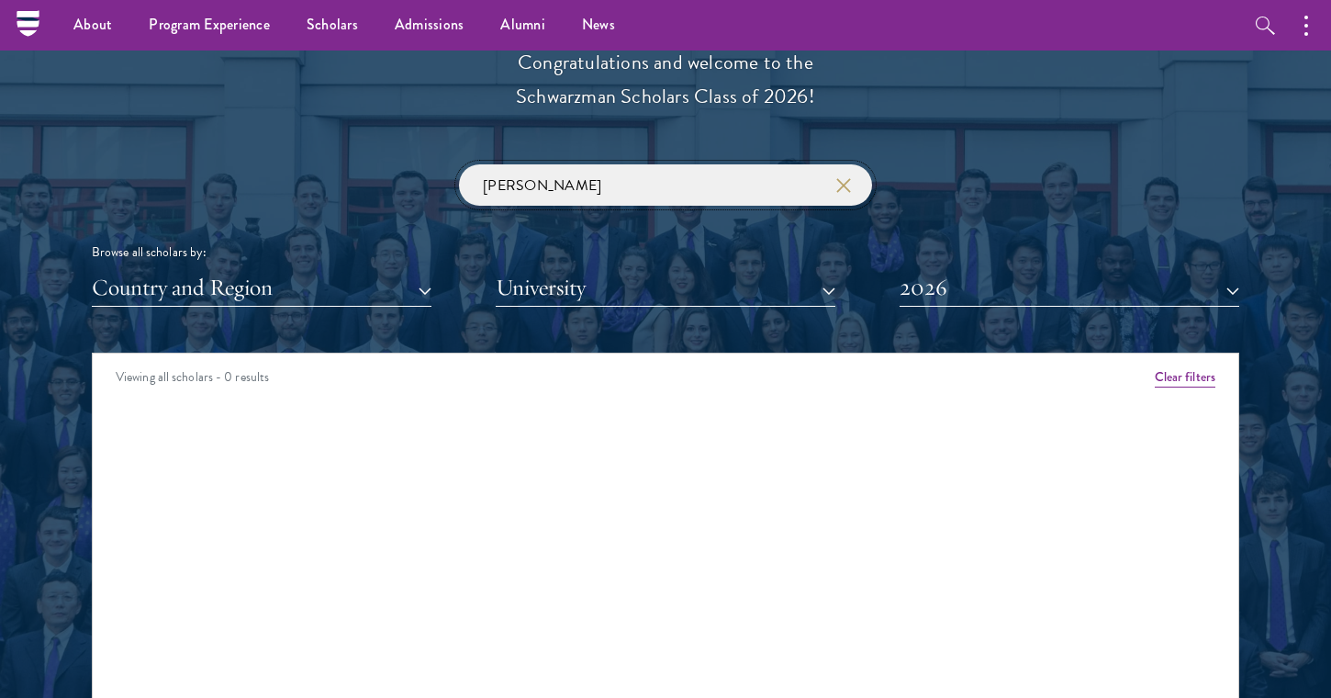
scroll to position [2191, 0]
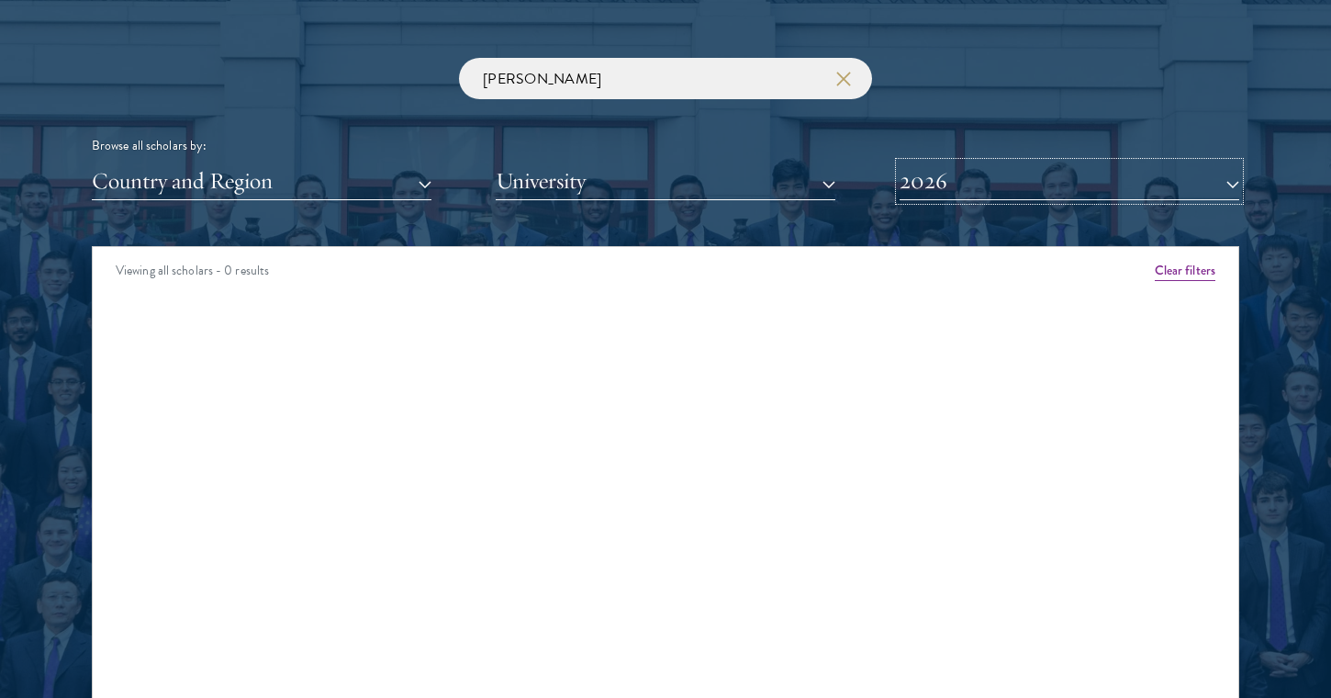
click at [939, 177] on button "2026" at bounding box center [1070, 181] width 340 height 38
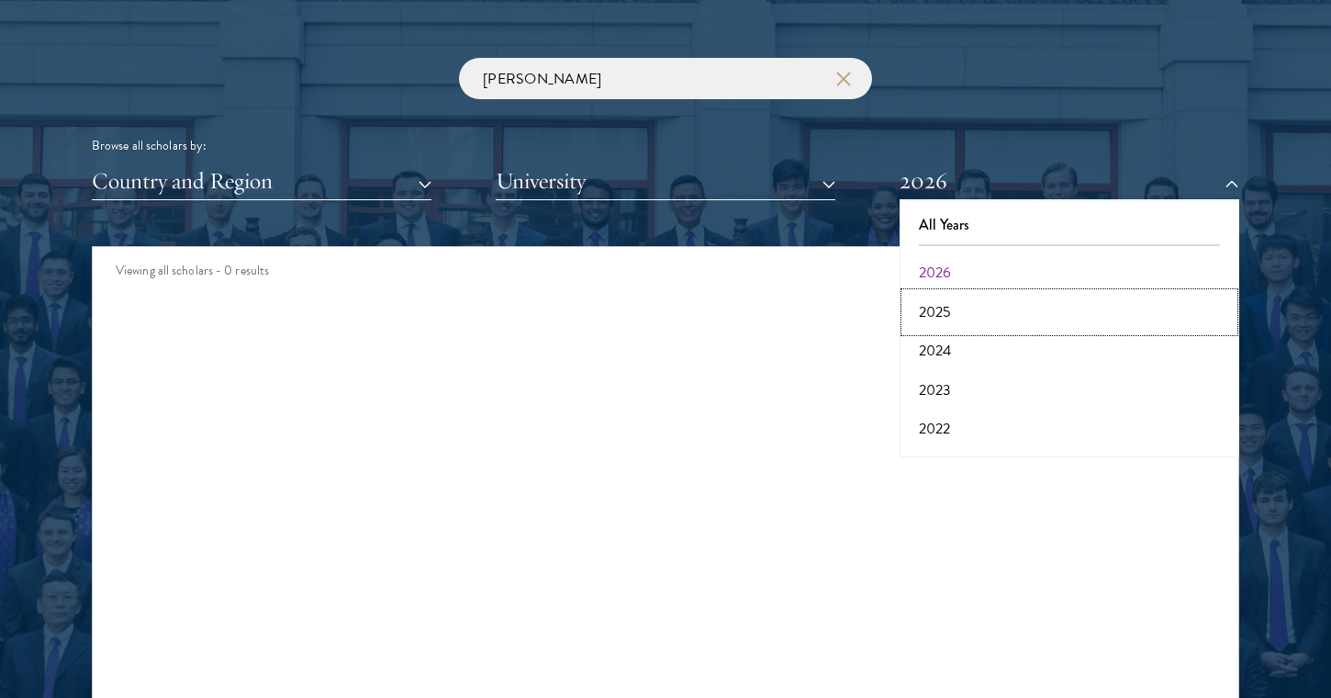
click at [933, 309] on button "2025" at bounding box center [1069, 312] width 329 height 39
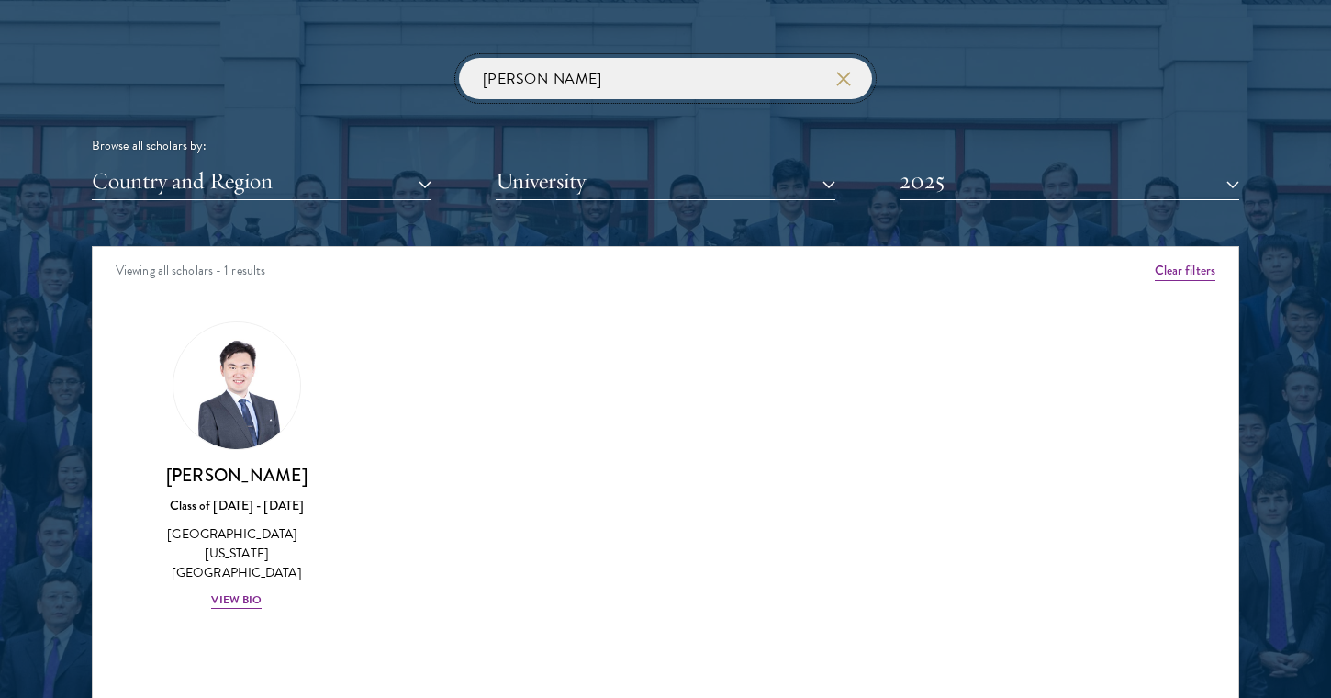
click at [576, 95] on input "cheng" at bounding box center [665, 78] width 413 height 41
click button "submit" at bounding box center [0, 0] width 0 height 0
type input "c"
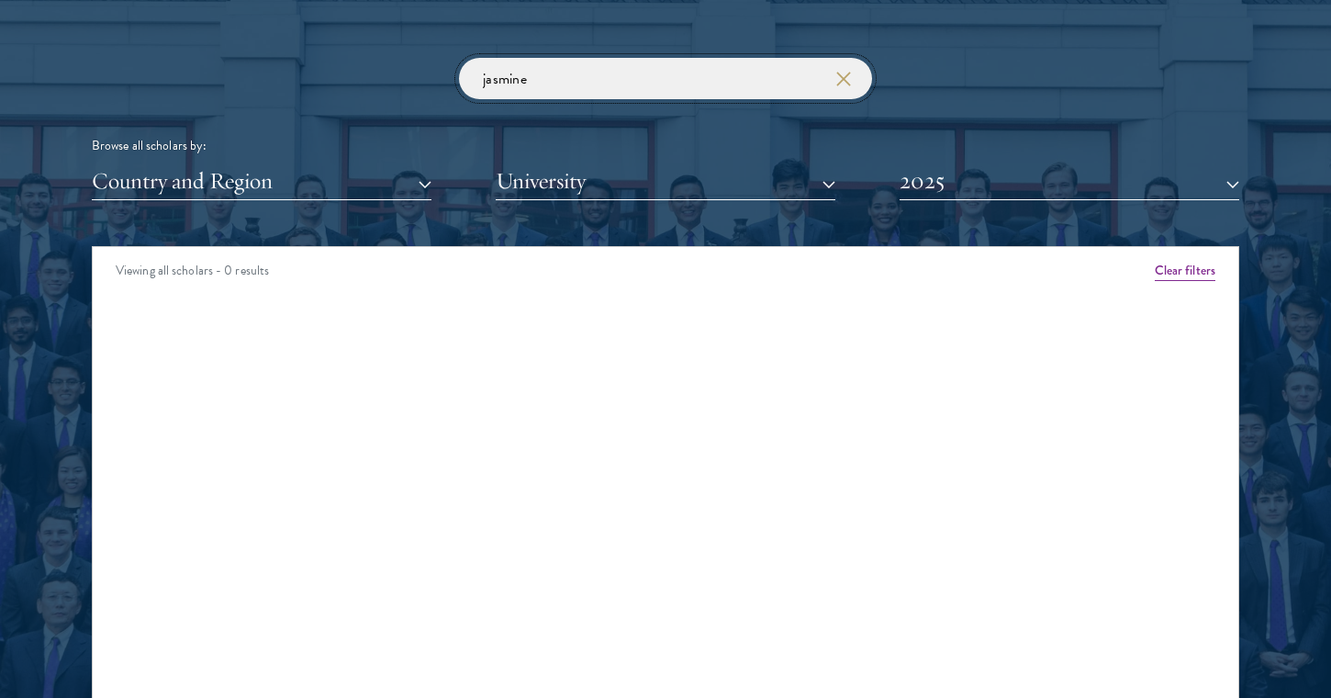
type input "jasmine"
click button "submit" at bounding box center [0, 0] width 0 height 0
